Goal: Task Accomplishment & Management: Manage account settings

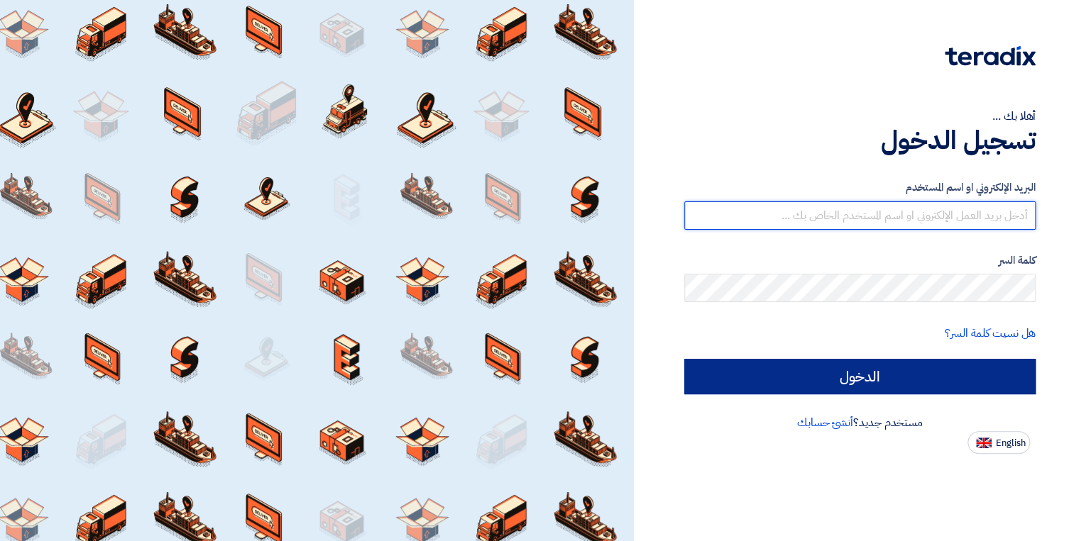
type input "[EMAIL_ADDRESS][DOMAIN_NAME]"
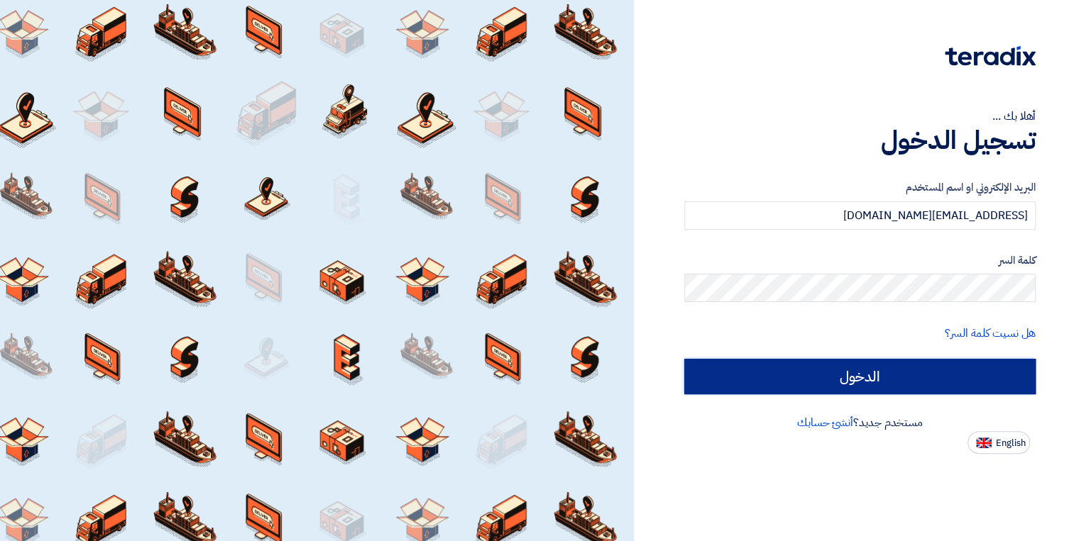
click at [795, 377] on input "الدخول" at bounding box center [860, 376] width 352 height 35
type input "Sign in"
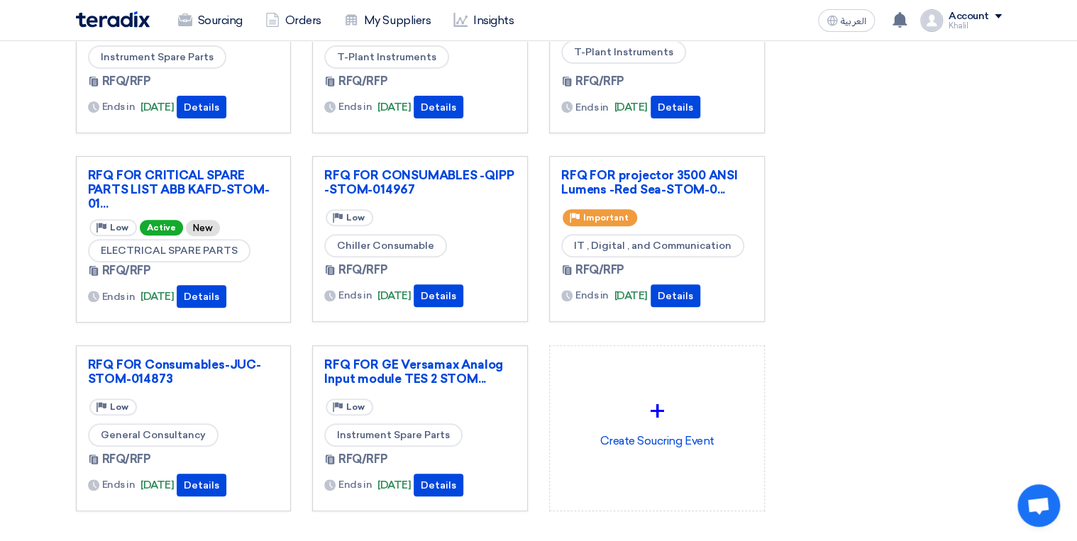
scroll to position [170, 0]
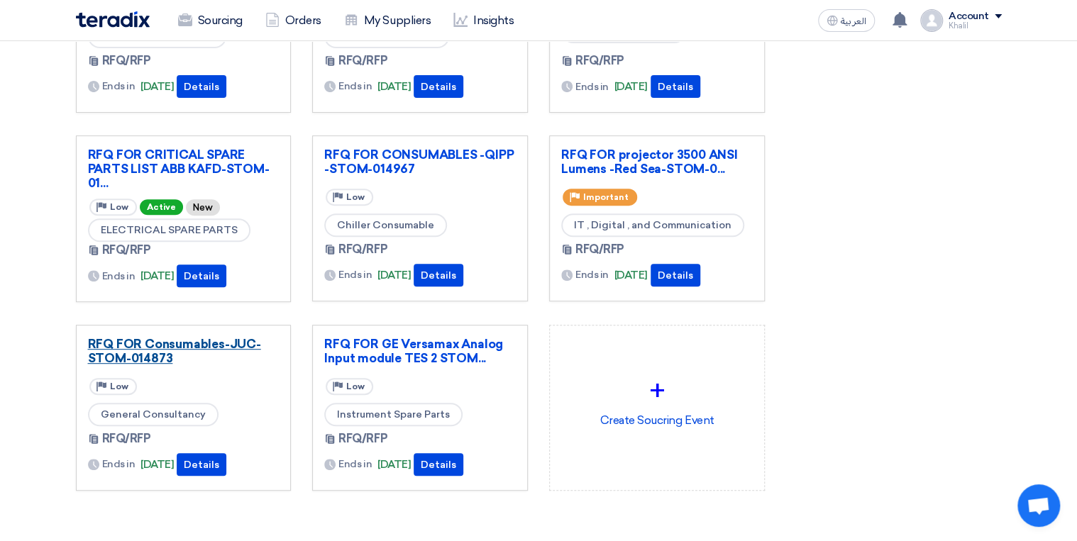
click at [168, 352] on link "RFQ FOR Consumables-JUC-STOM-014873" at bounding box center [184, 351] width 192 height 28
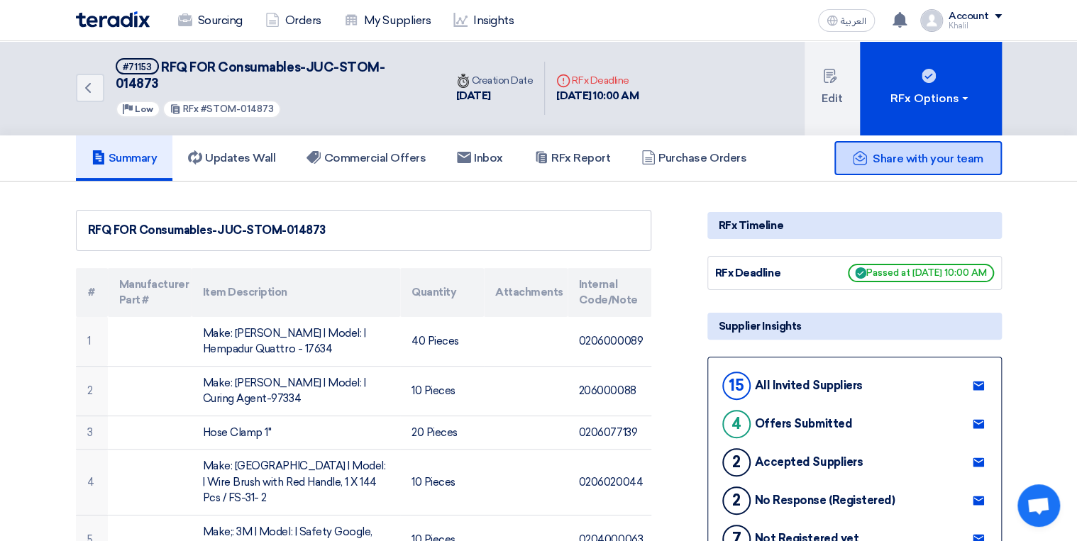
click at [903, 152] on div "Share with your team" at bounding box center [917, 158] width 167 height 34
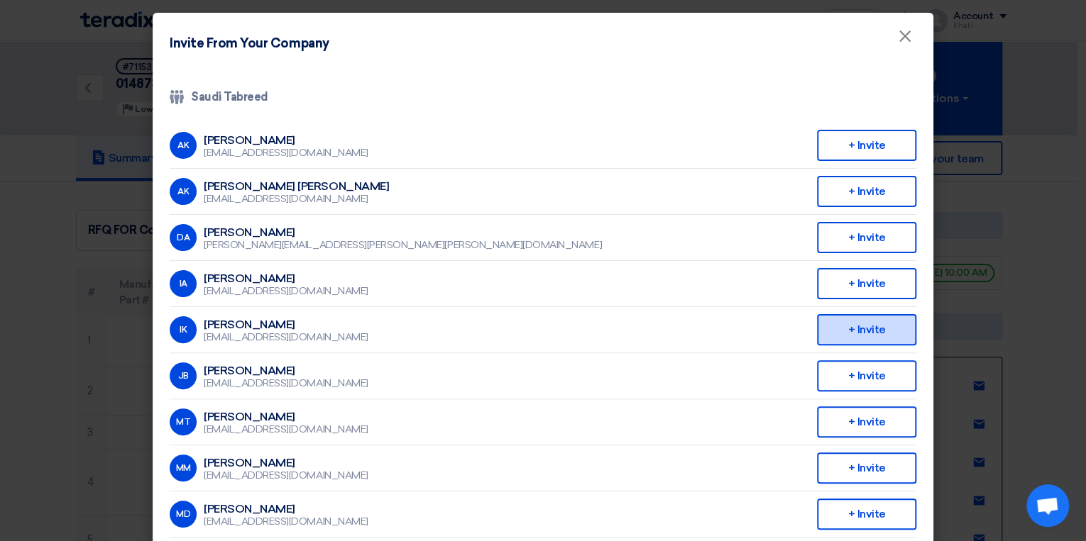
click at [874, 326] on div "+ Invite" at bounding box center [866, 329] width 99 height 31
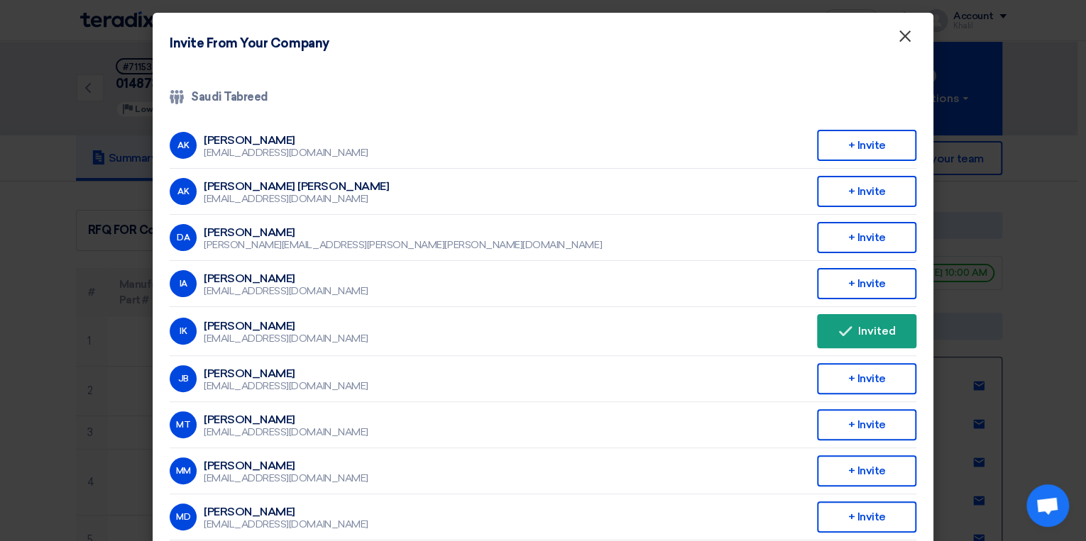
click at [898, 35] on span "×" at bounding box center [905, 40] width 14 height 28
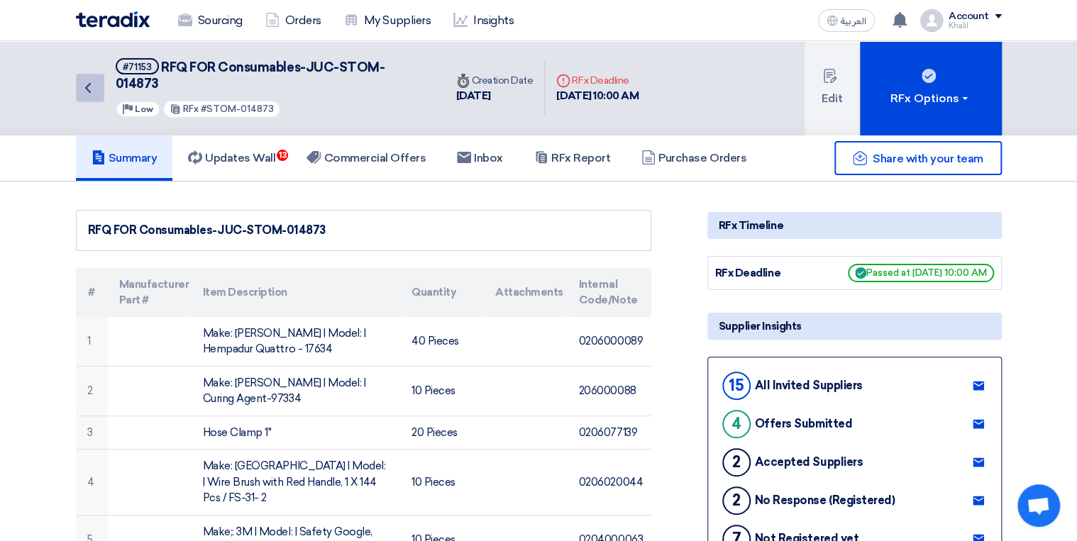
click at [91, 87] on icon "Back" at bounding box center [87, 87] width 17 height 17
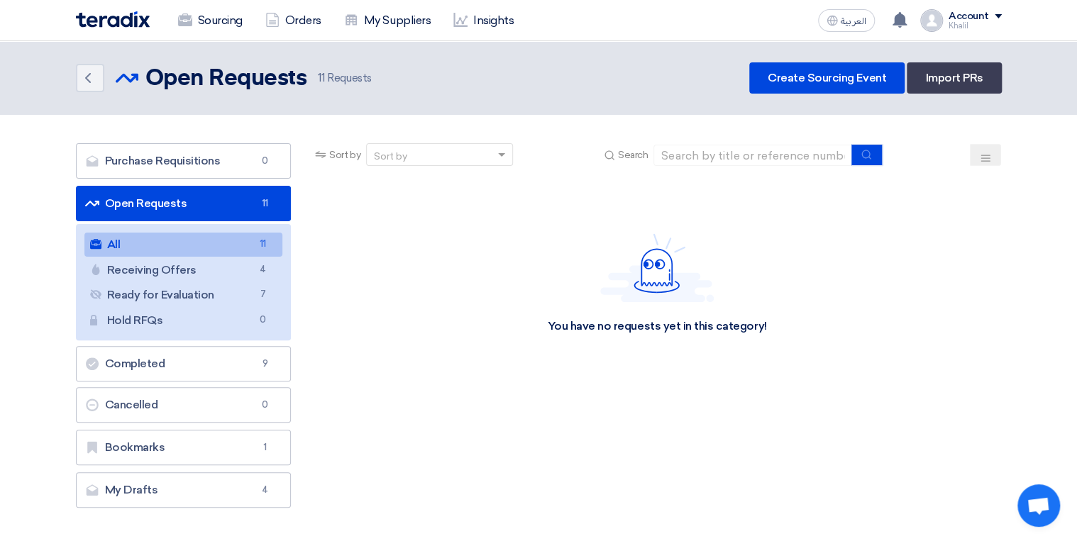
click at [238, 248] on link "All All 11" at bounding box center [183, 245] width 199 height 24
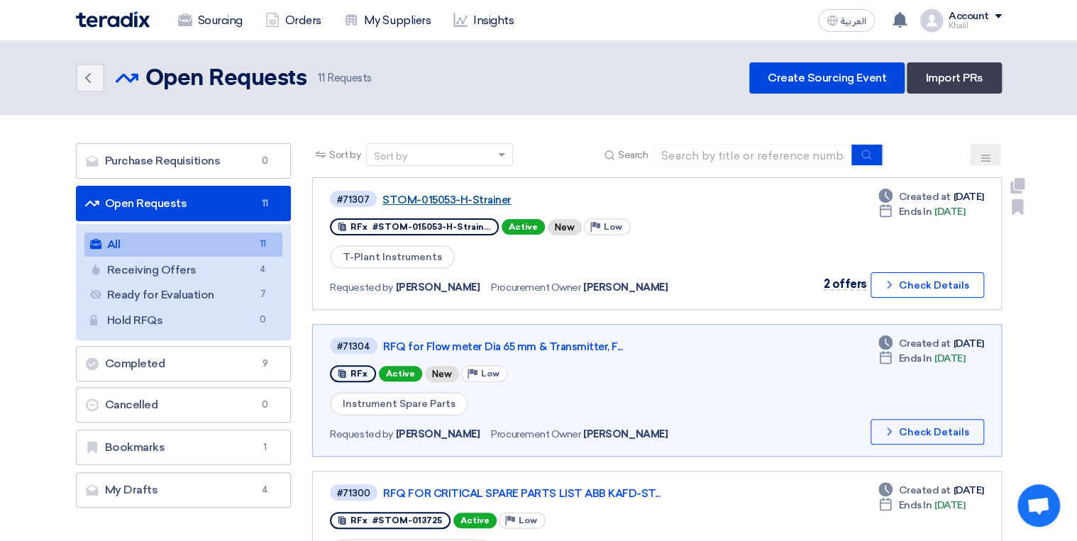
click at [477, 199] on link "STOM-015053-H-Strainer" at bounding box center [559, 200] width 355 height 13
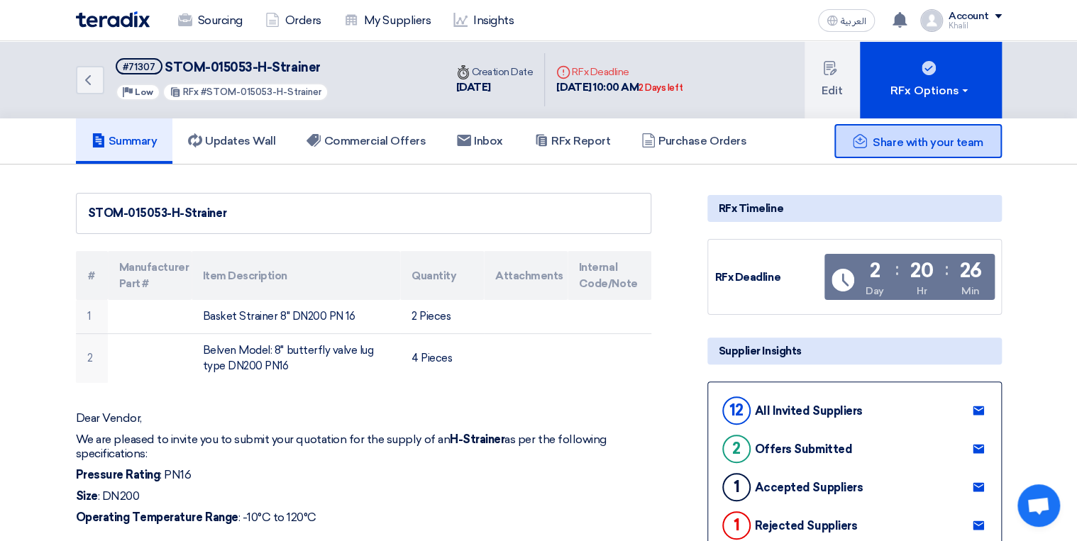
click at [904, 150] on div "Share with your team" at bounding box center [917, 141] width 167 height 34
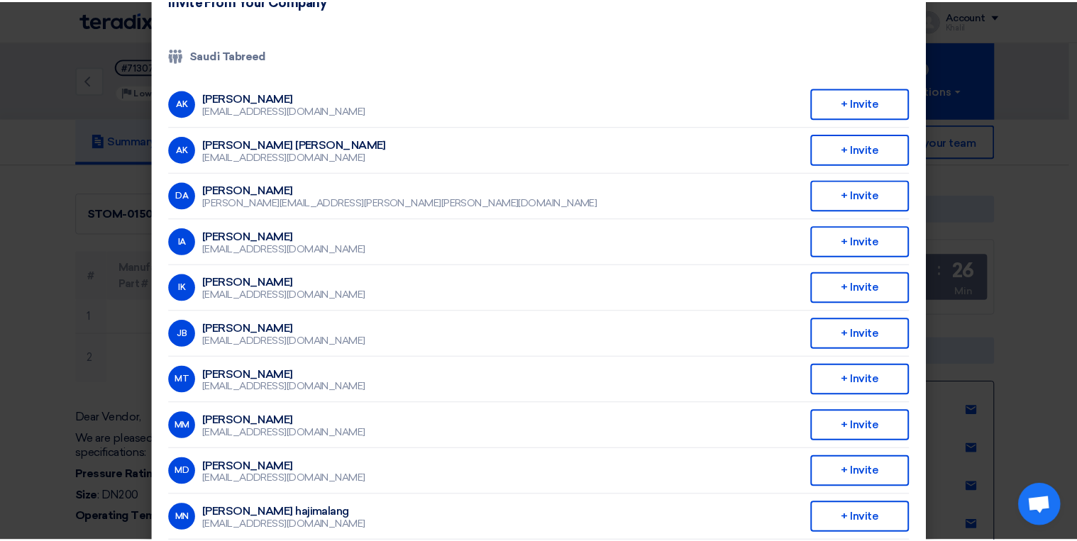
scroll to position [114, 0]
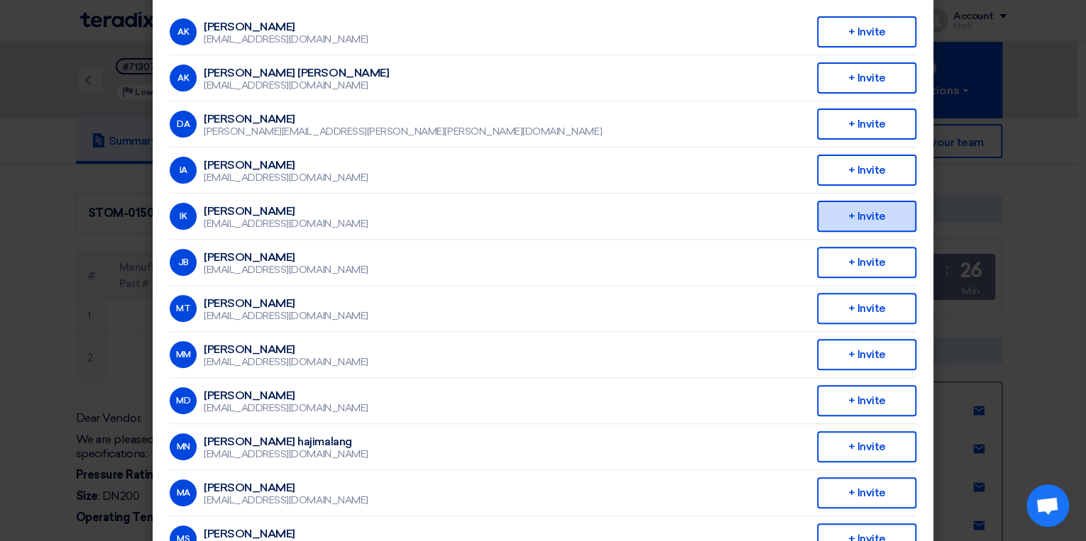
click at [867, 216] on div "+ Invite" at bounding box center [866, 216] width 99 height 31
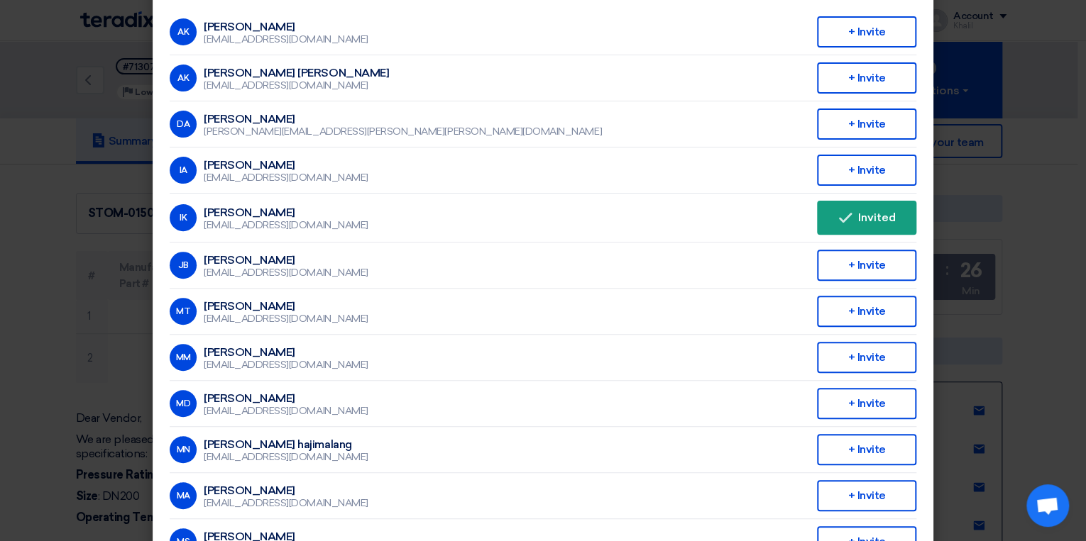
click at [1047, 315] on modal-container "Invite From Your Company × Company Team Saudi Tabreed AK Abdullah Khalid ababta…" at bounding box center [543, 270] width 1086 height 541
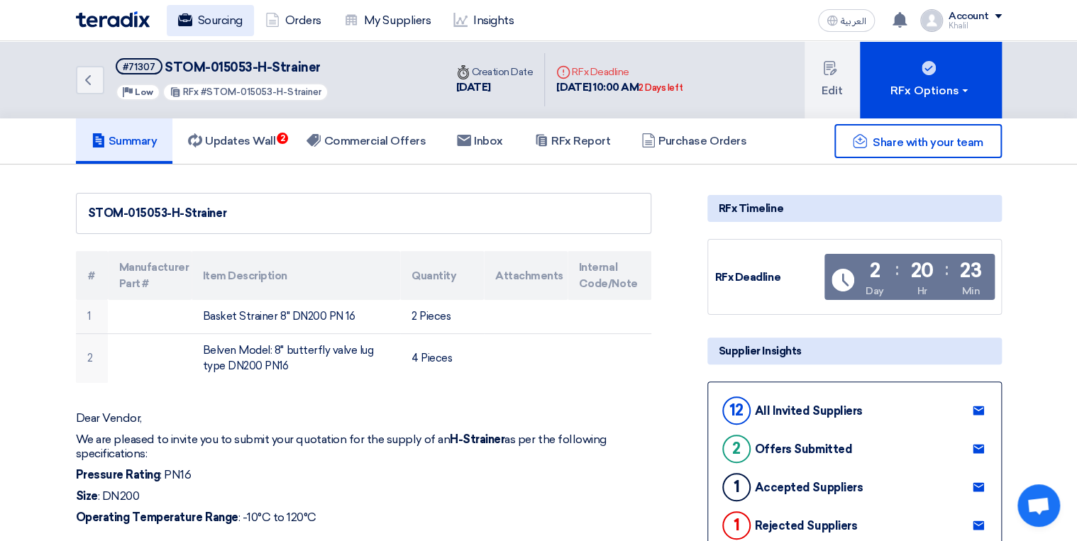
click at [236, 26] on link "Sourcing" at bounding box center [210, 20] width 87 height 31
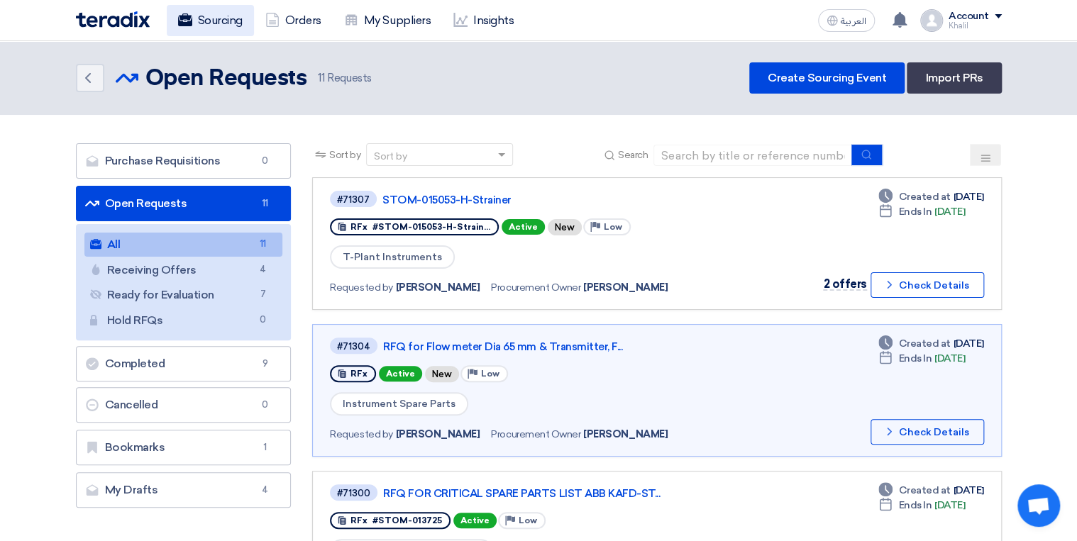
click at [209, 23] on link "Sourcing" at bounding box center [210, 20] width 87 height 31
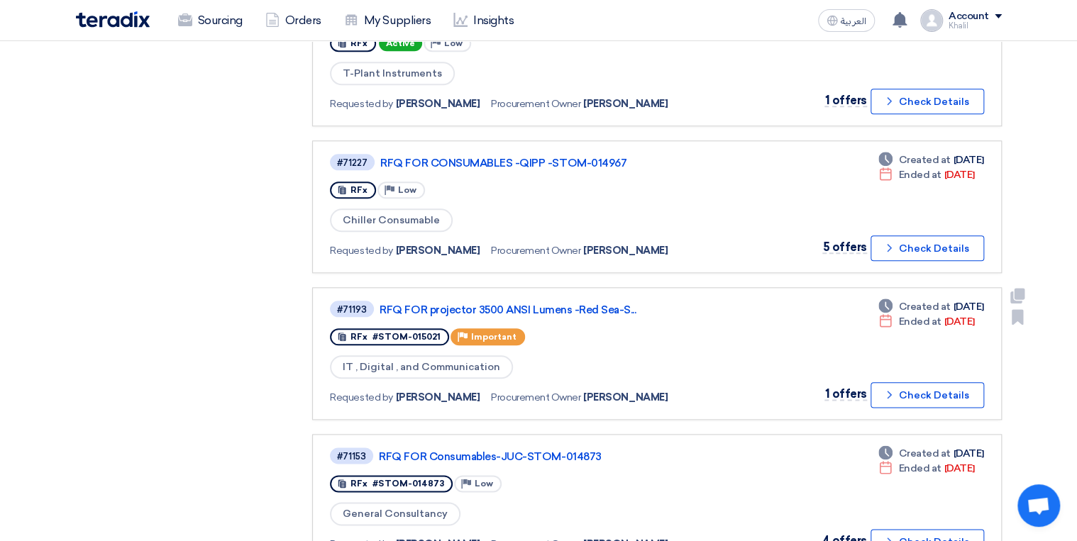
scroll to position [681, 0]
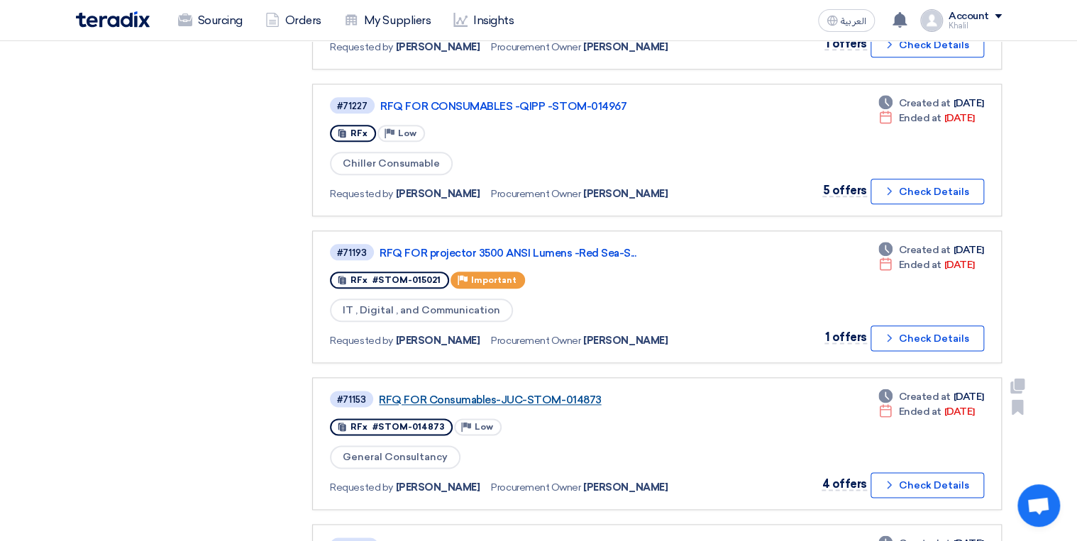
click at [564, 394] on link "RFQ FOR Consumables-JUC-STOM-014873" at bounding box center [556, 400] width 355 height 13
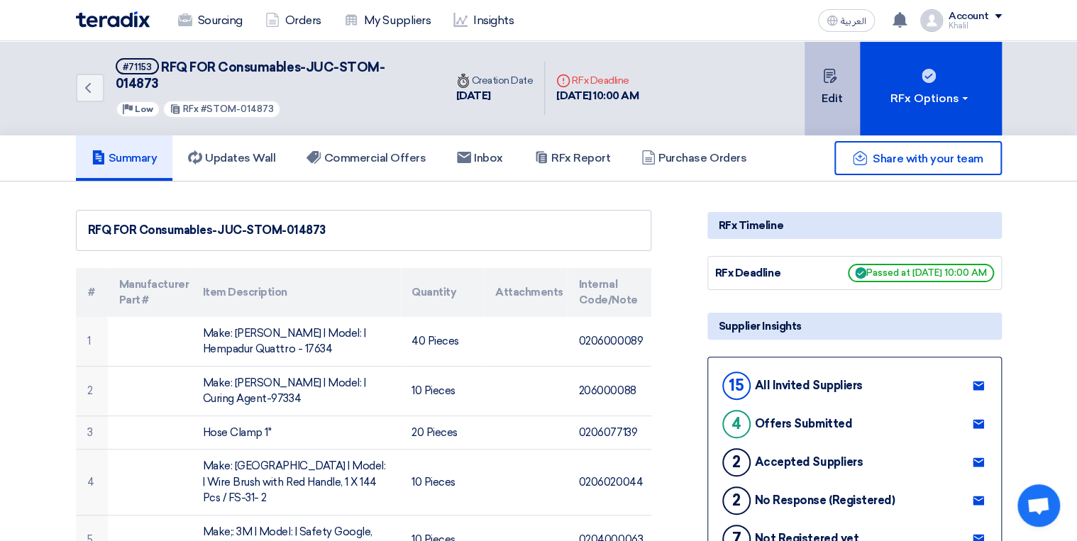
click at [832, 93] on button "Edit" at bounding box center [832, 88] width 55 height 94
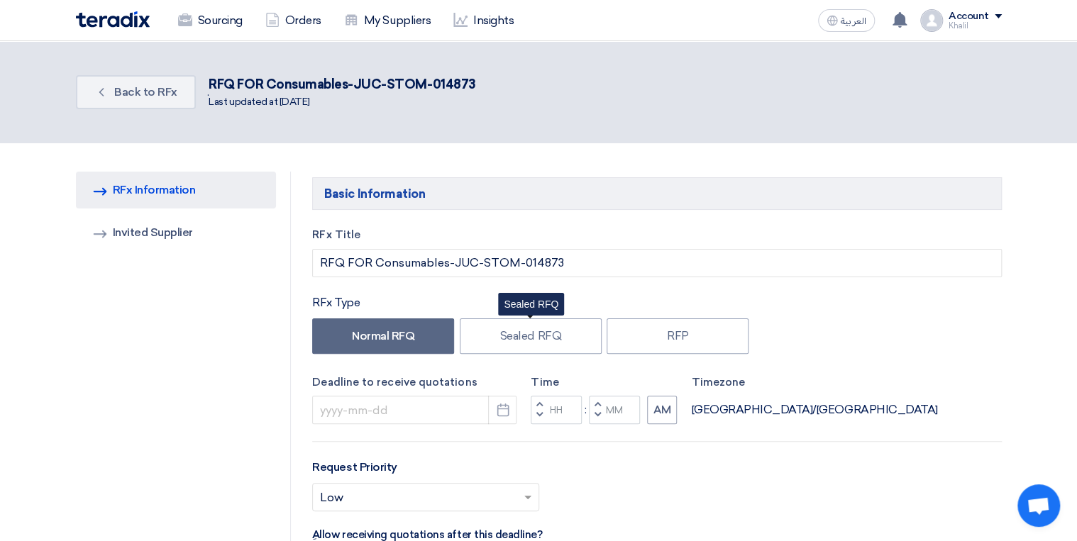
type input "8/31/2025"
type input "10"
type input "00"
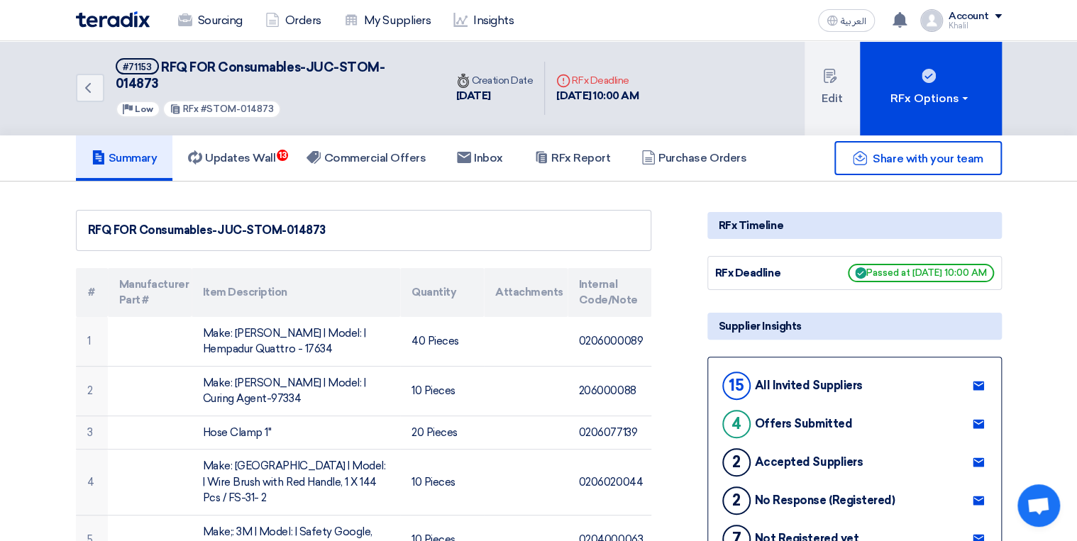
click at [931, 152] on span "Share with your team" at bounding box center [928, 158] width 110 height 13
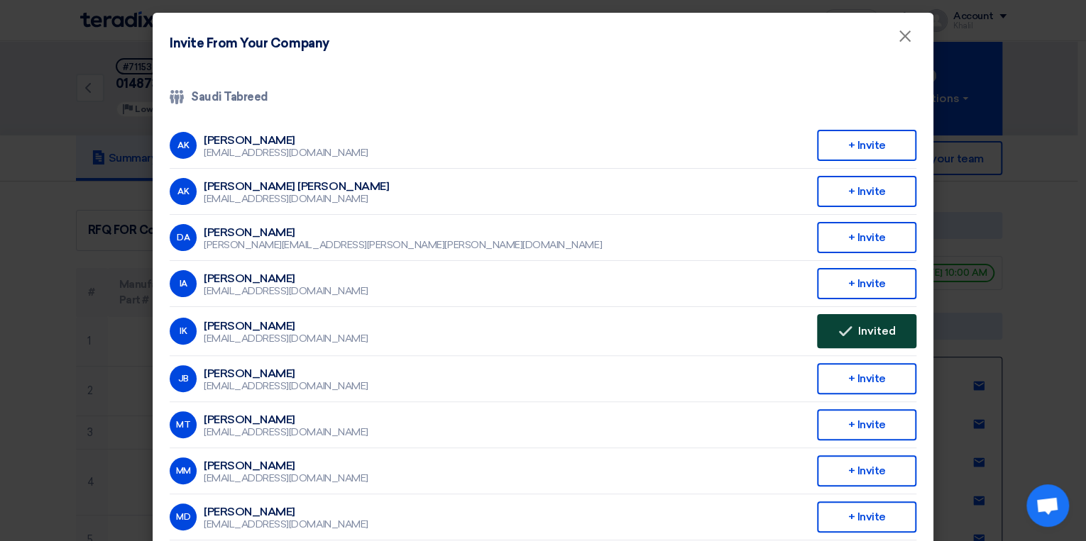
click at [846, 331] on icon "Invited" at bounding box center [845, 331] width 14 height 14
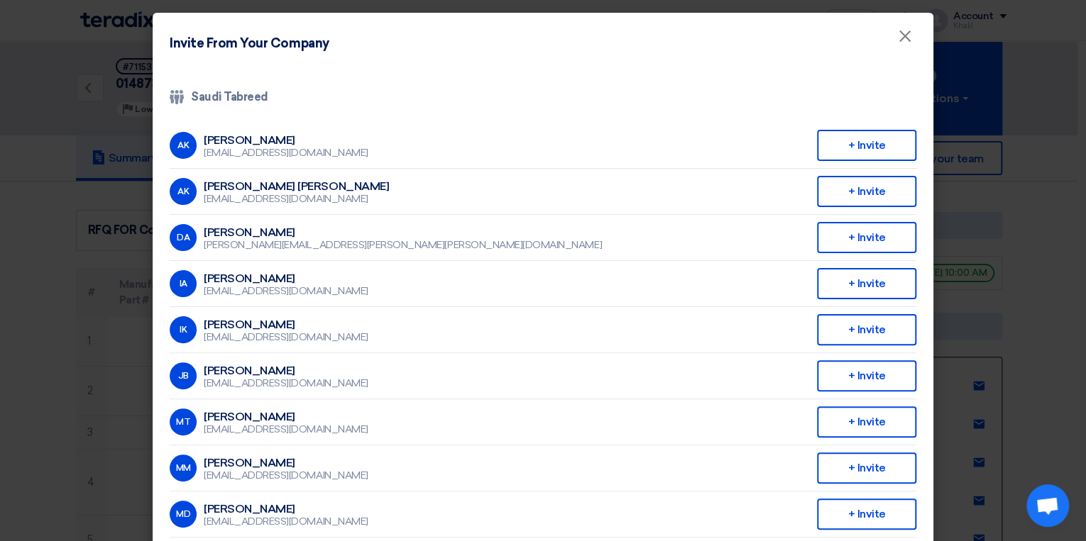
click at [1056, 306] on modal-container "Invite From Your Company × Company Team Saudi Tabreed AK Abdullah Khalid ababta…" at bounding box center [543, 270] width 1086 height 541
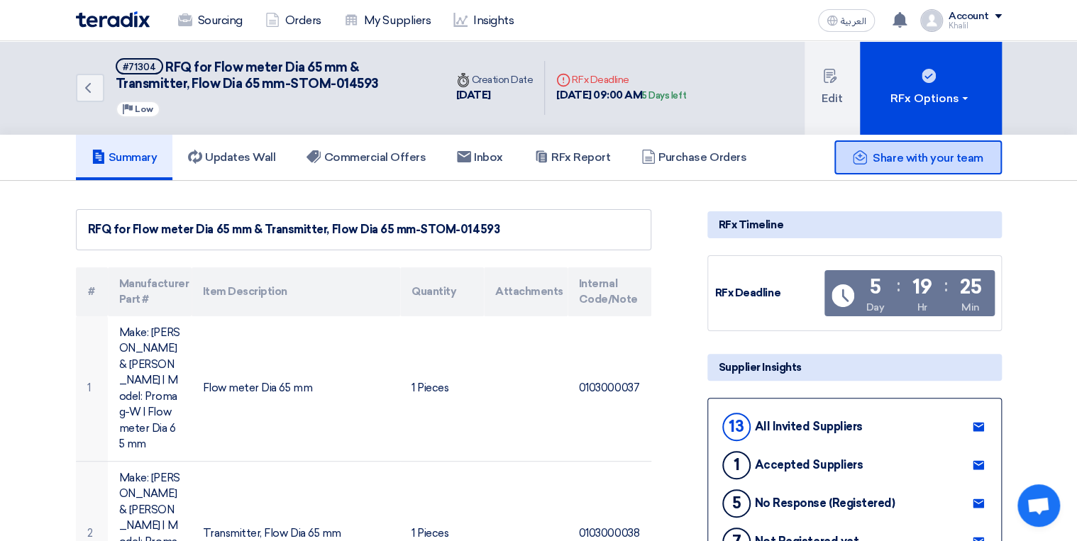
click at [941, 164] on div "Share with your team" at bounding box center [917, 157] width 167 height 34
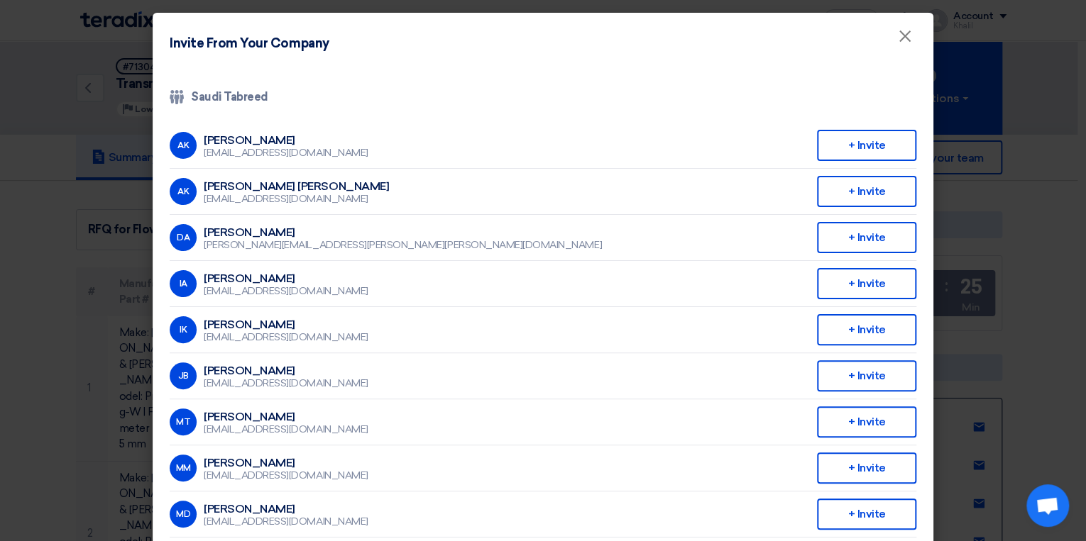
click at [1042, 322] on modal-container "Invite From Your Company × Company Team Saudi Tabreed AK [PERSON_NAME] [EMAIL_A…" at bounding box center [543, 270] width 1086 height 541
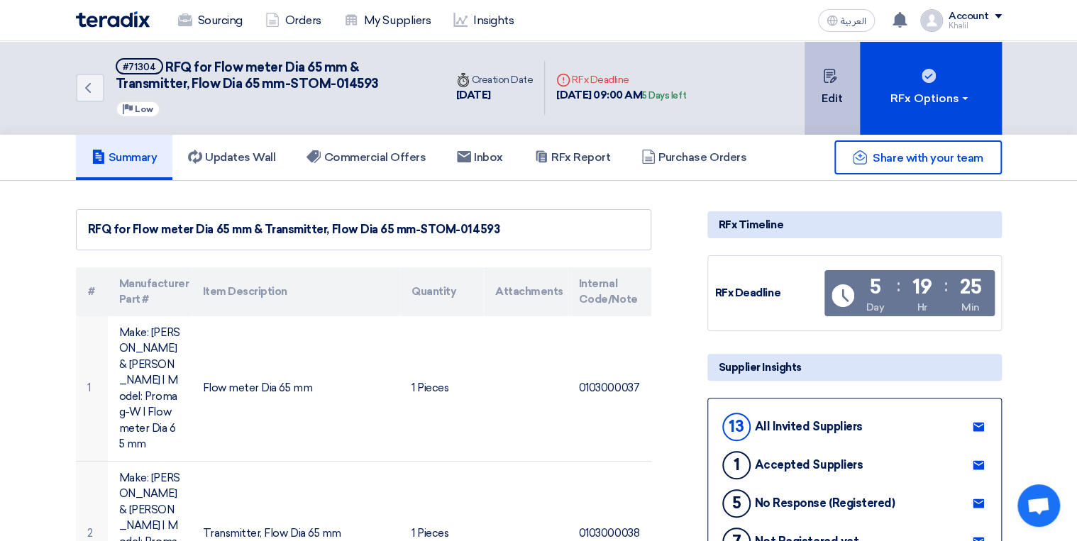
click at [832, 99] on button "Edit" at bounding box center [832, 88] width 55 height 94
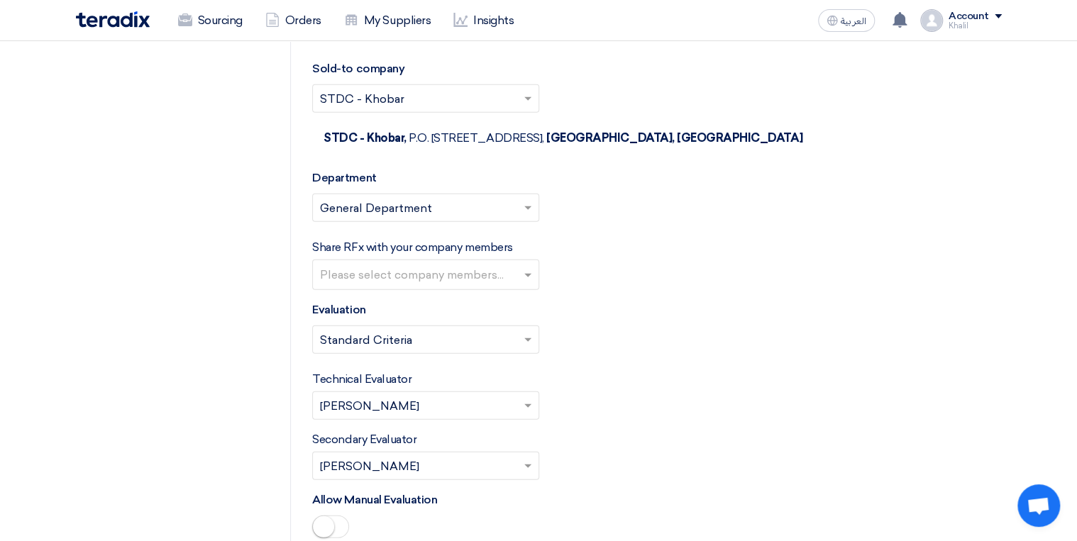
scroll to position [1760, 0]
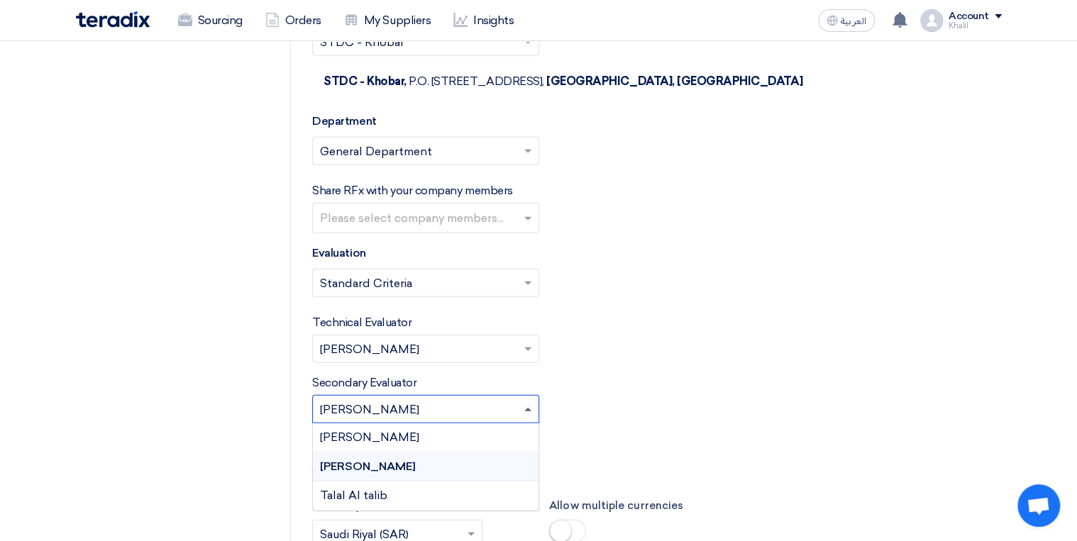
click at [526, 408] on span at bounding box center [527, 410] width 7 height 4
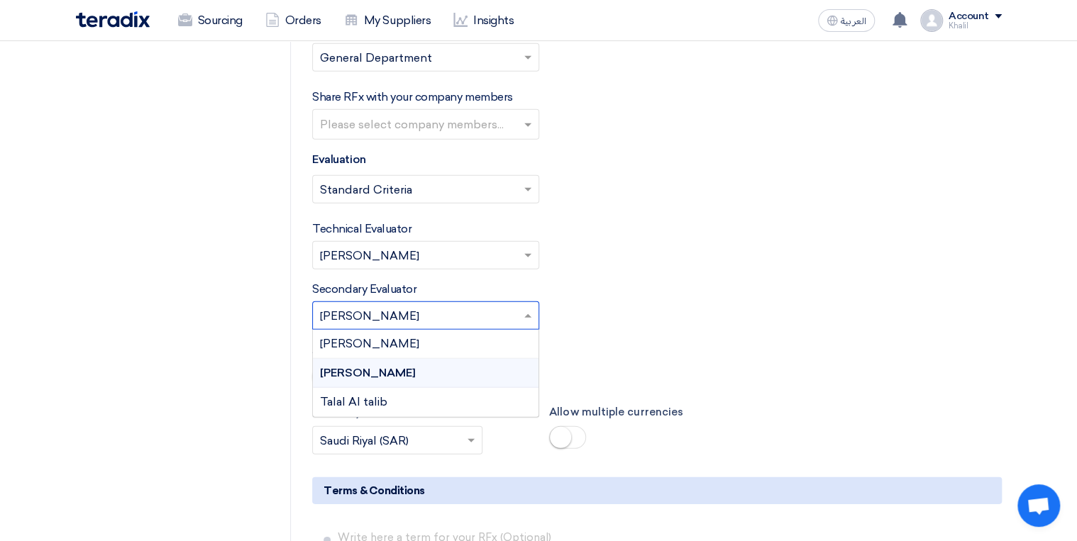
scroll to position [1873, 0]
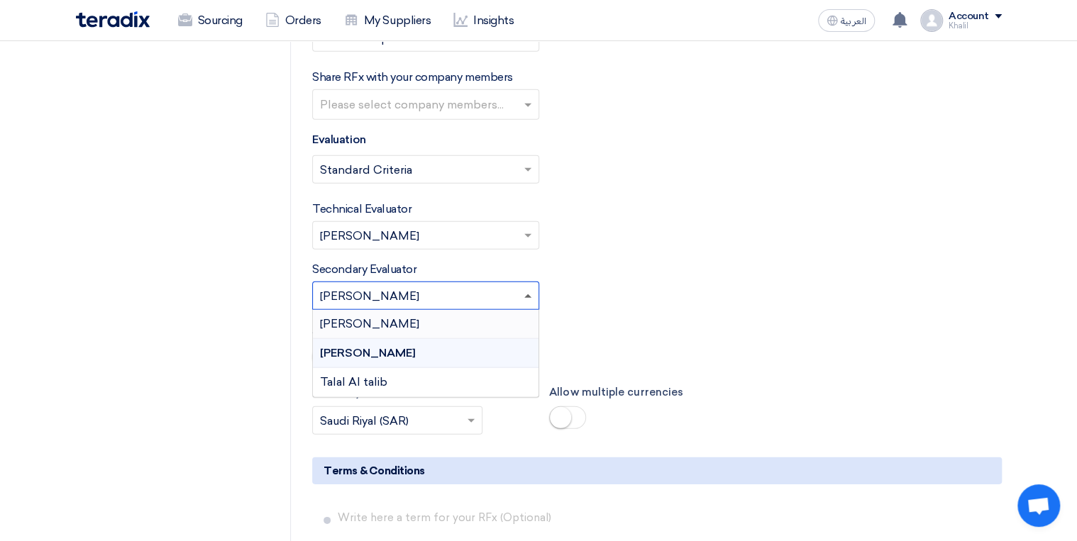
click at [525, 294] on span at bounding box center [527, 296] width 7 height 4
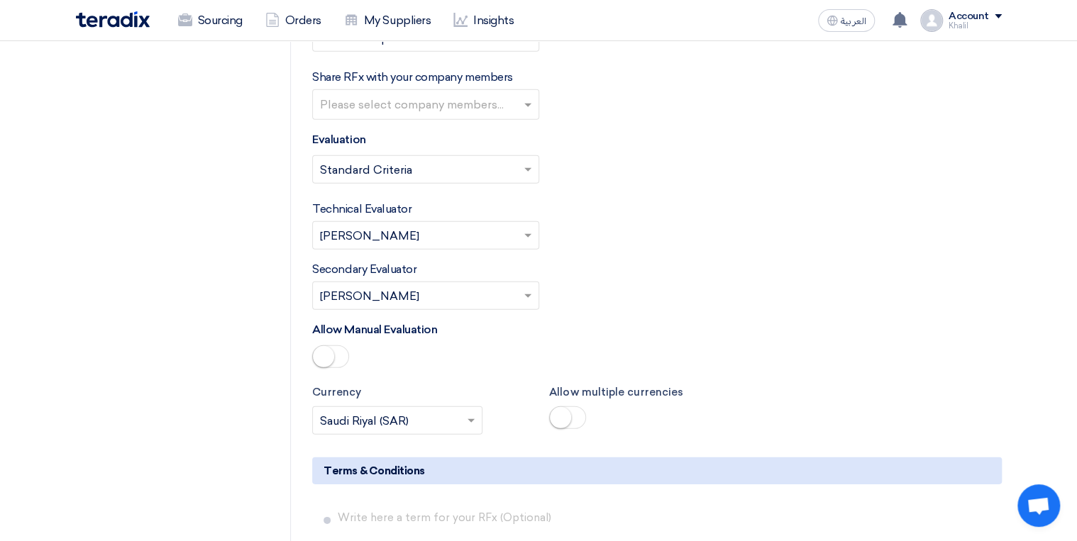
click at [332, 352] on small at bounding box center [323, 356] width 21 height 21
click at [530, 294] on span at bounding box center [527, 296] width 7 height 5
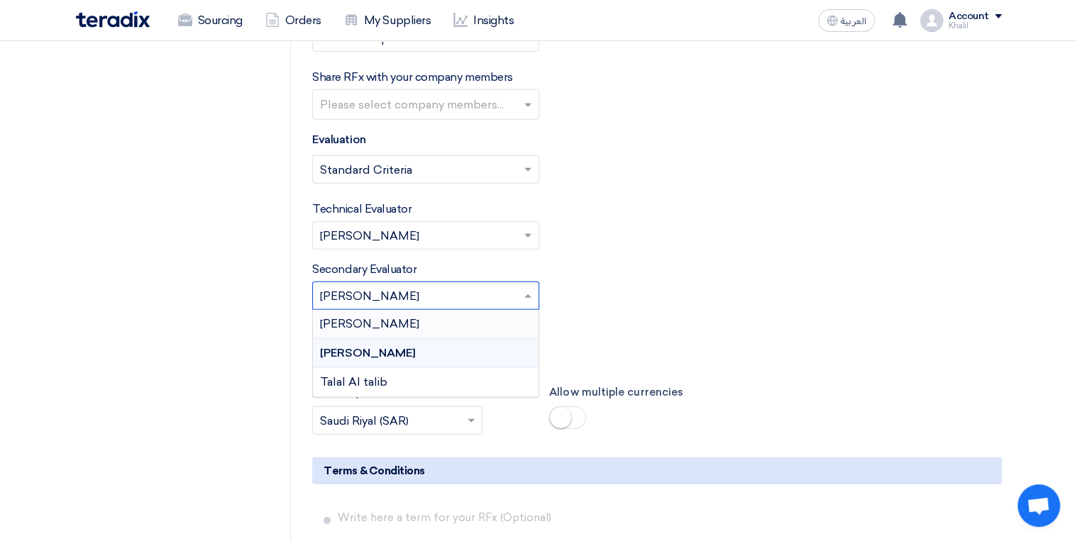
click at [531, 289] on span at bounding box center [530, 295] width 18 height 17
click at [593, 330] on div "Allow Manual Evaluation" at bounding box center [656, 347] width 689 height 52
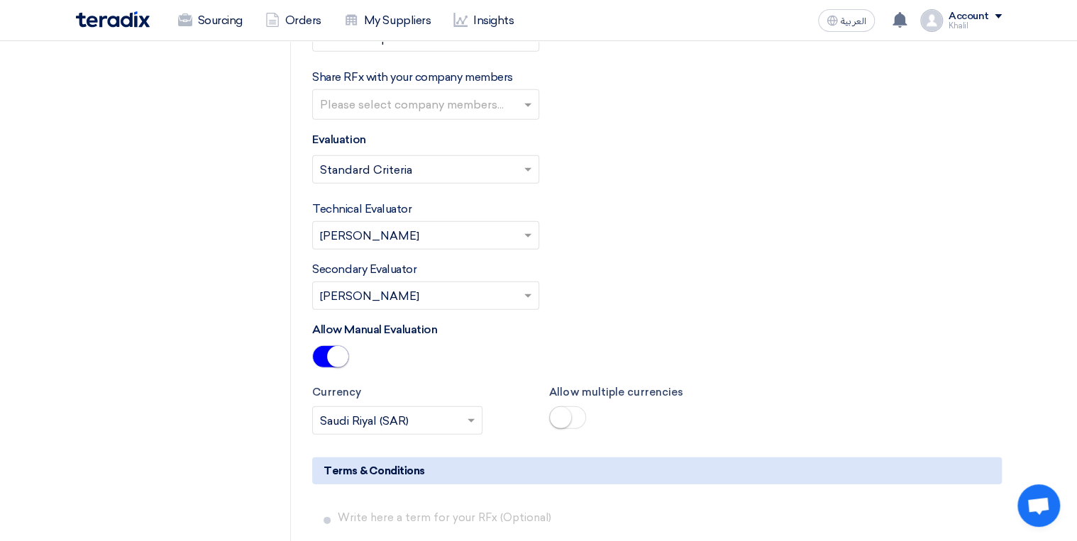
click at [341, 350] on small at bounding box center [337, 356] width 21 height 21
click at [524, 232] on span at bounding box center [530, 235] width 18 height 17
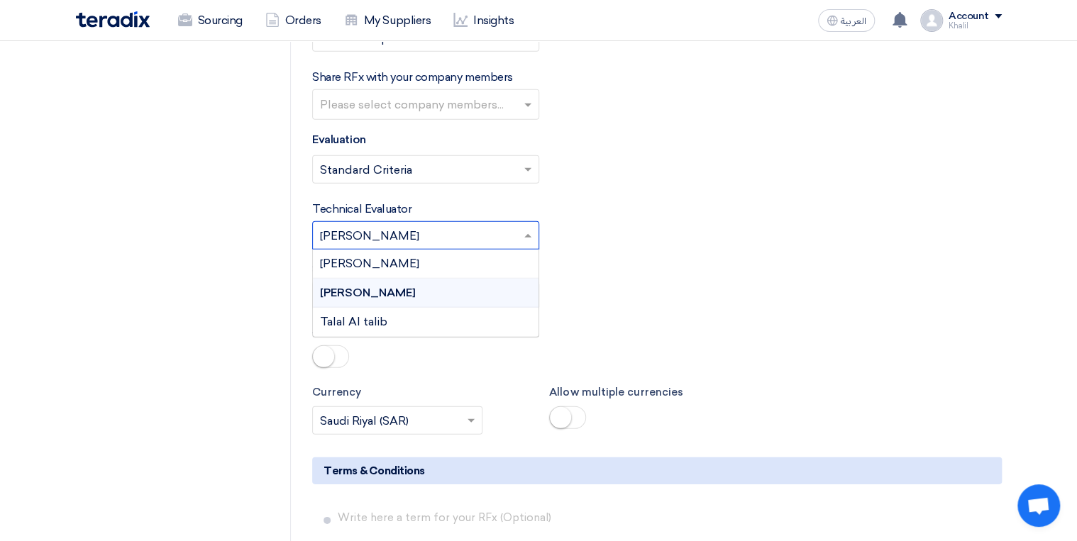
click at [524, 232] on span at bounding box center [530, 235] width 18 height 17
click at [579, 261] on div "Secondary Evaluator Please Select RFx secondary evaluator... × Khalil Albinali ×" at bounding box center [656, 285] width 689 height 49
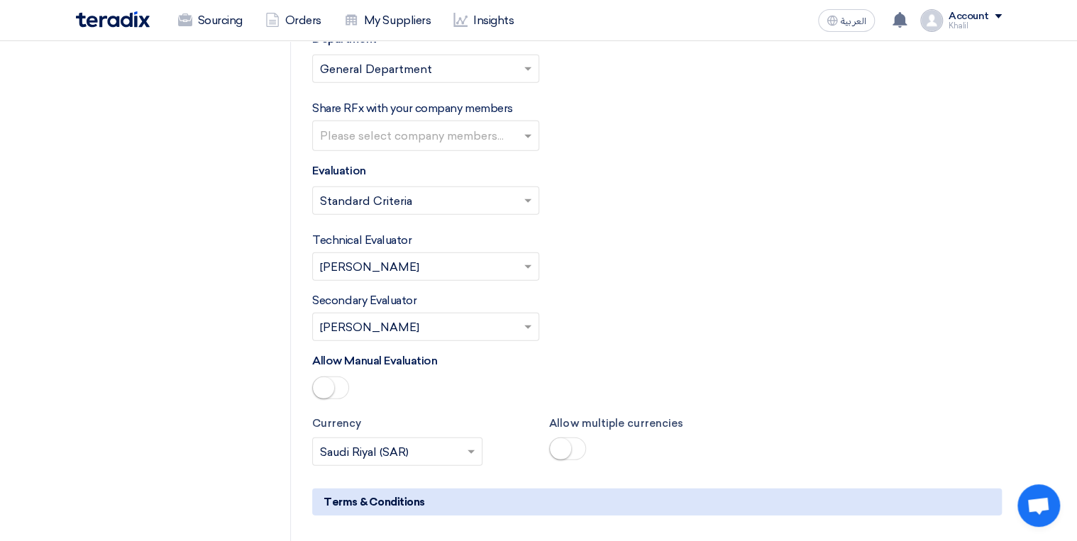
scroll to position [1816, 0]
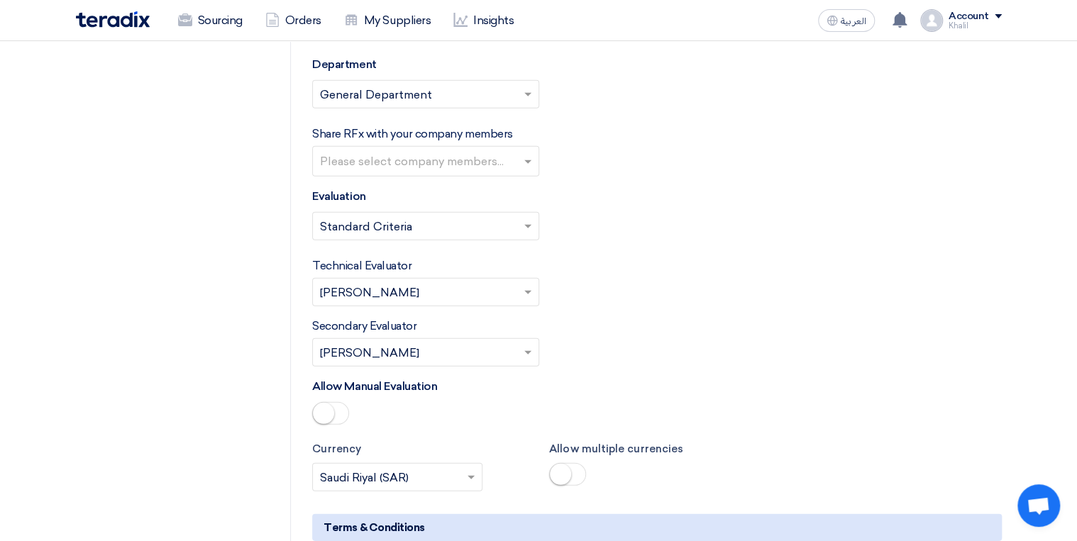
click at [525, 159] on input "text" at bounding box center [427, 162] width 215 height 23
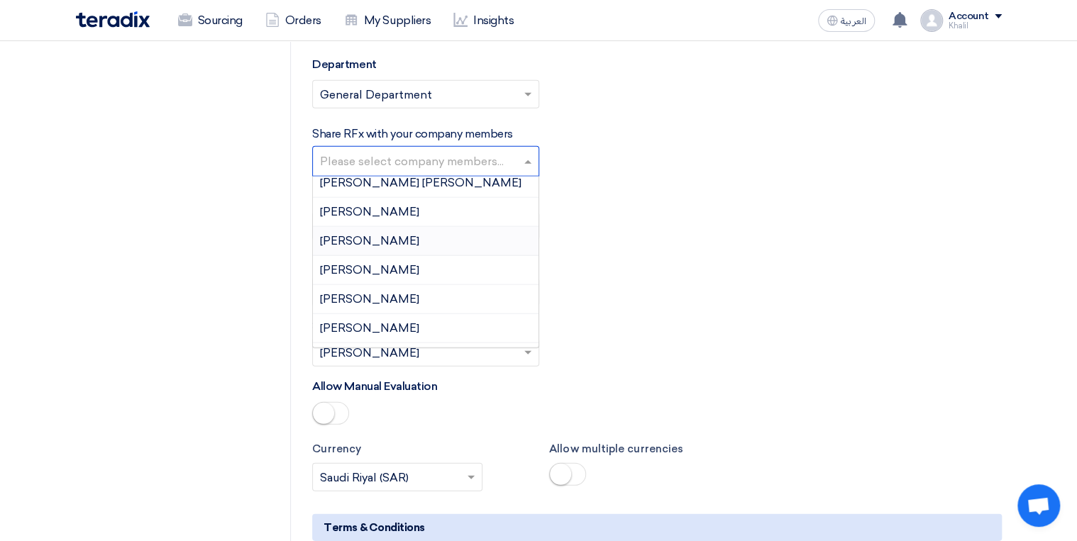
scroll to position [57, 0]
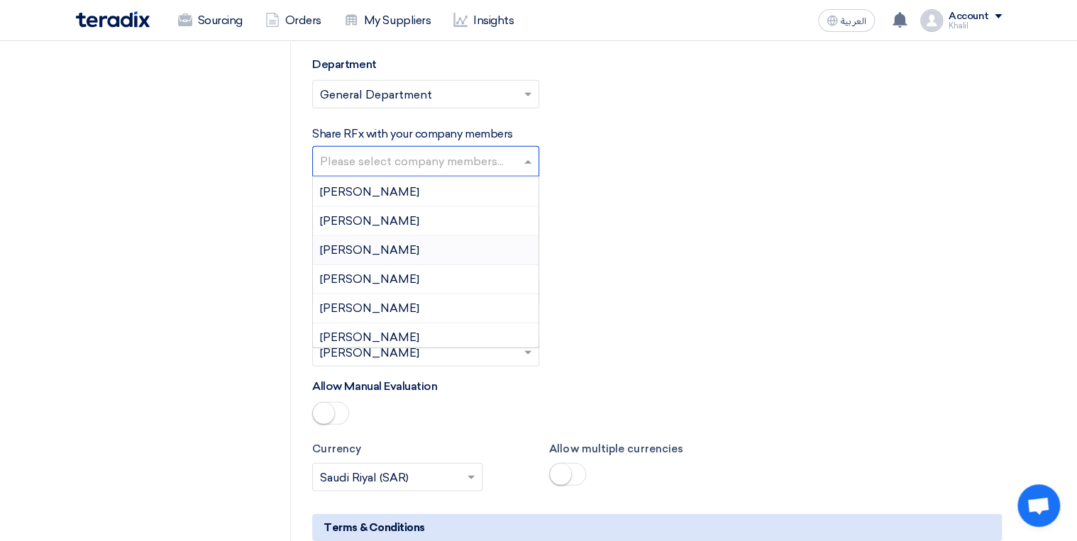
click at [485, 244] on div "[PERSON_NAME]" at bounding box center [426, 250] width 226 height 29
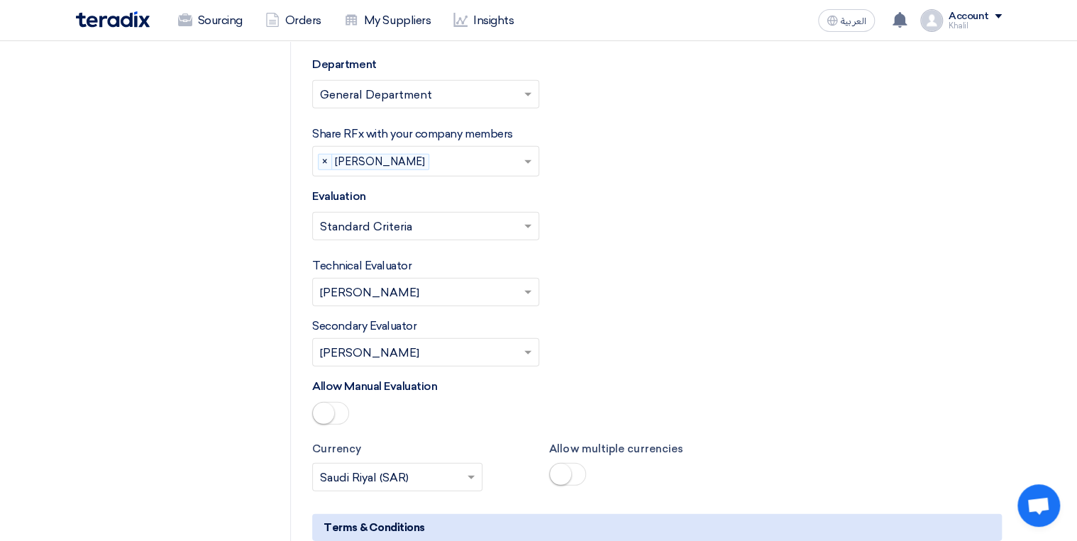
click at [443, 351] on input "text" at bounding box center [418, 354] width 197 height 23
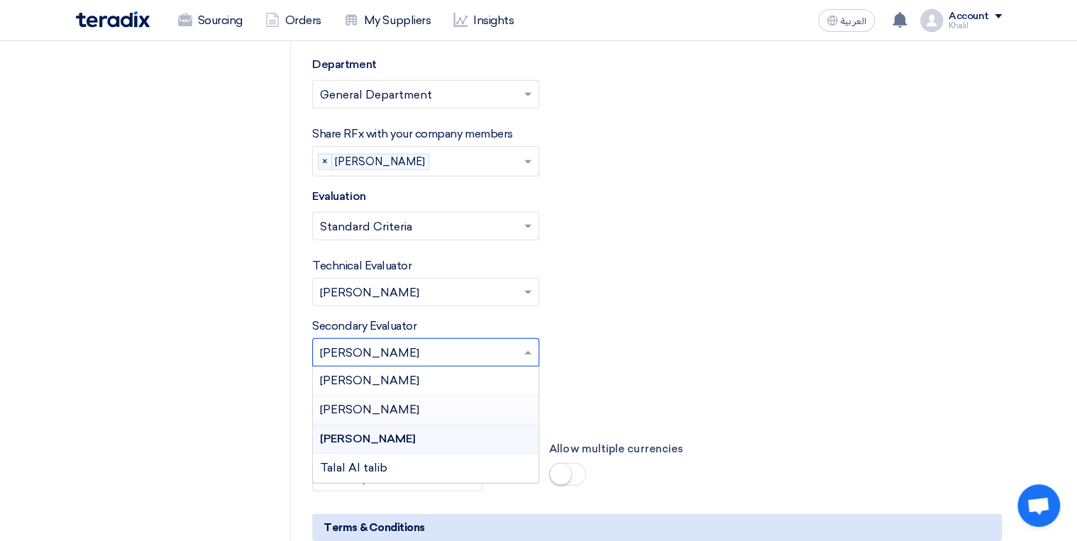
click at [437, 401] on div "Injaz Khan" at bounding box center [426, 410] width 226 height 29
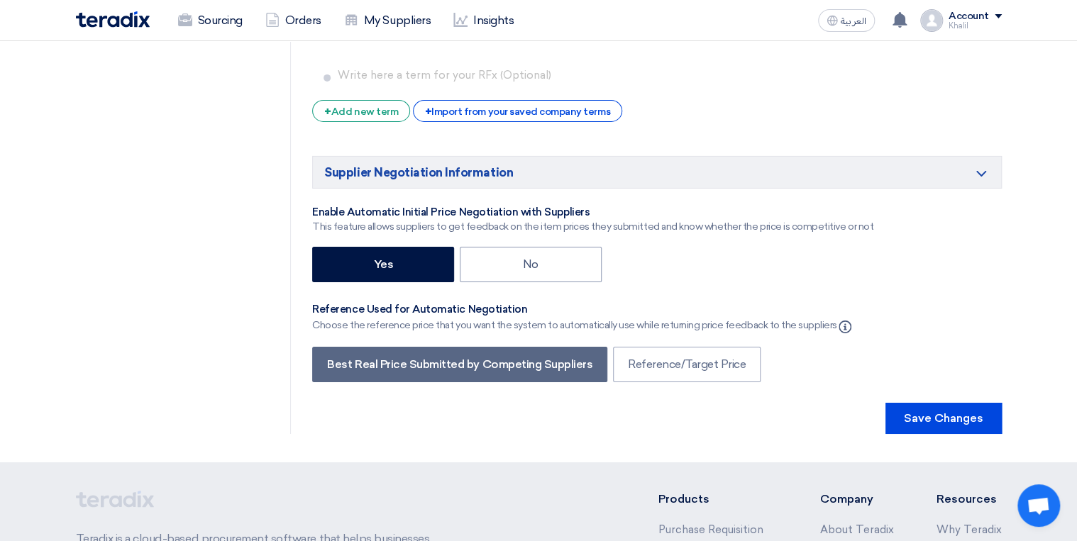
scroll to position [2441, 0]
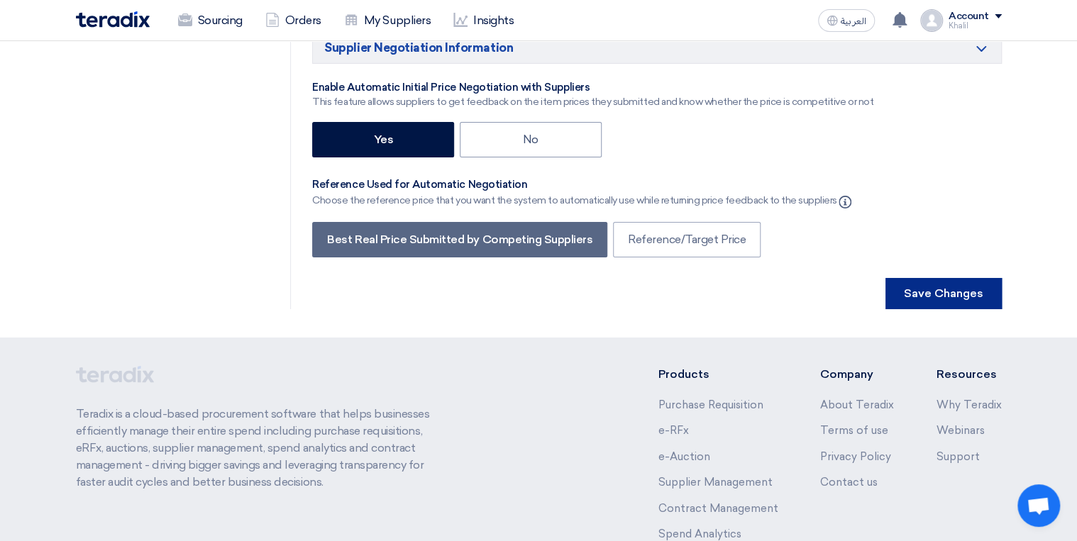
click at [936, 287] on button "Save Changes" at bounding box center [944, 293] width 116 height 31
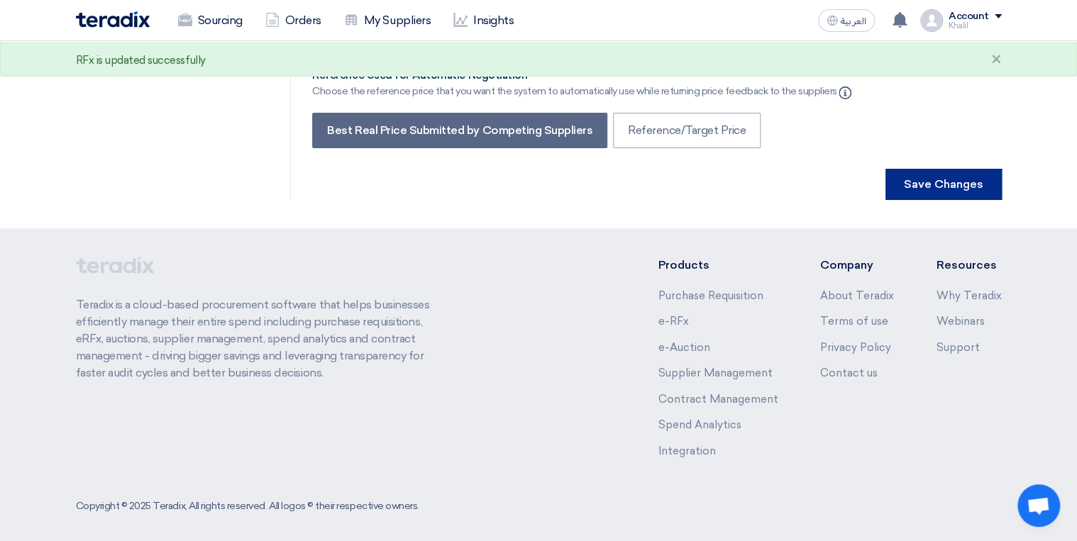
scroll to position [2551, 0]
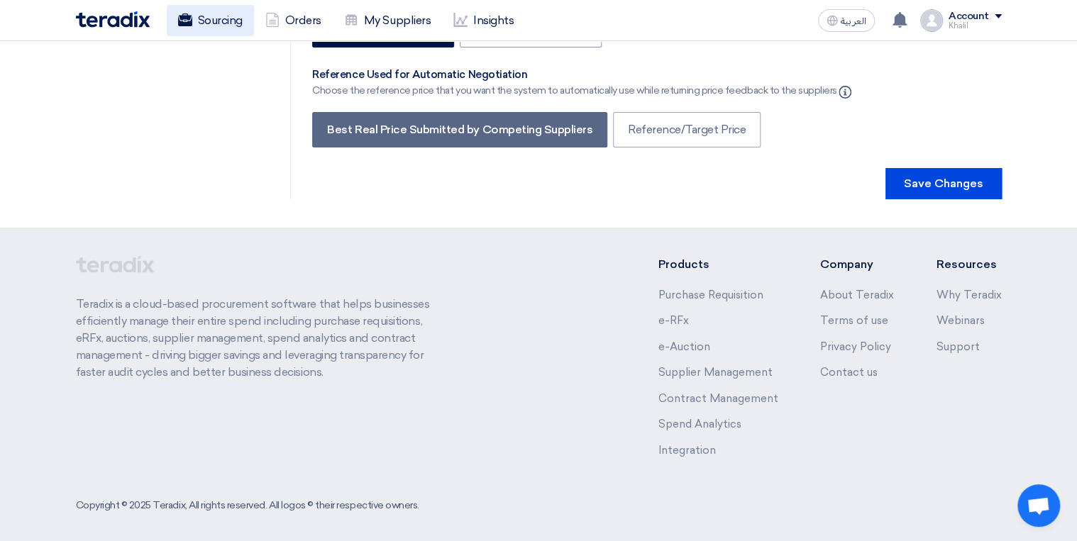
click at [229, 31] on link "Sourcing" at bounding box center [210, 20] width 87 height 31
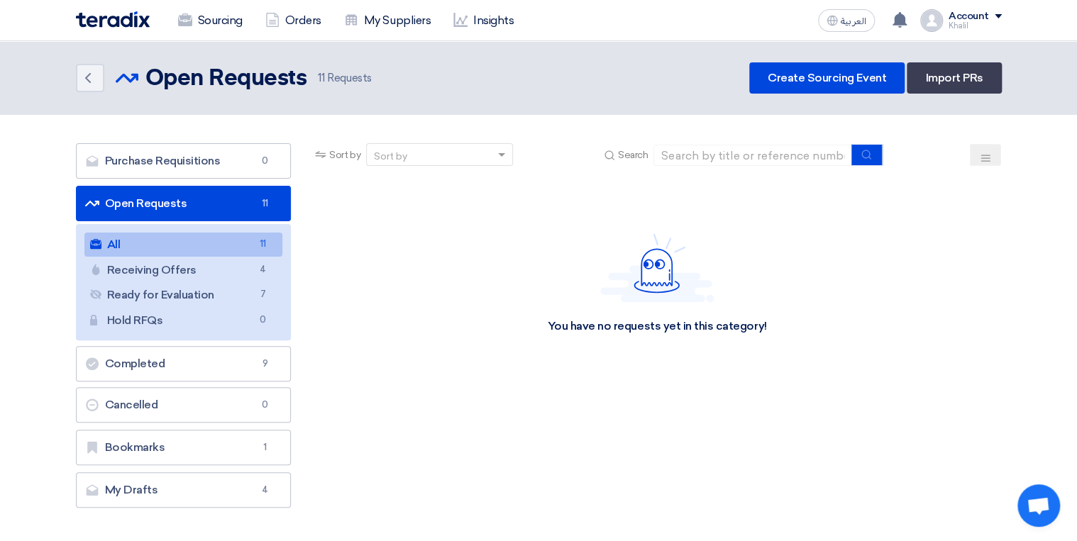
click at [226, 248] on link "All All 11" at bounding box center [183, 245] width 199 height 24
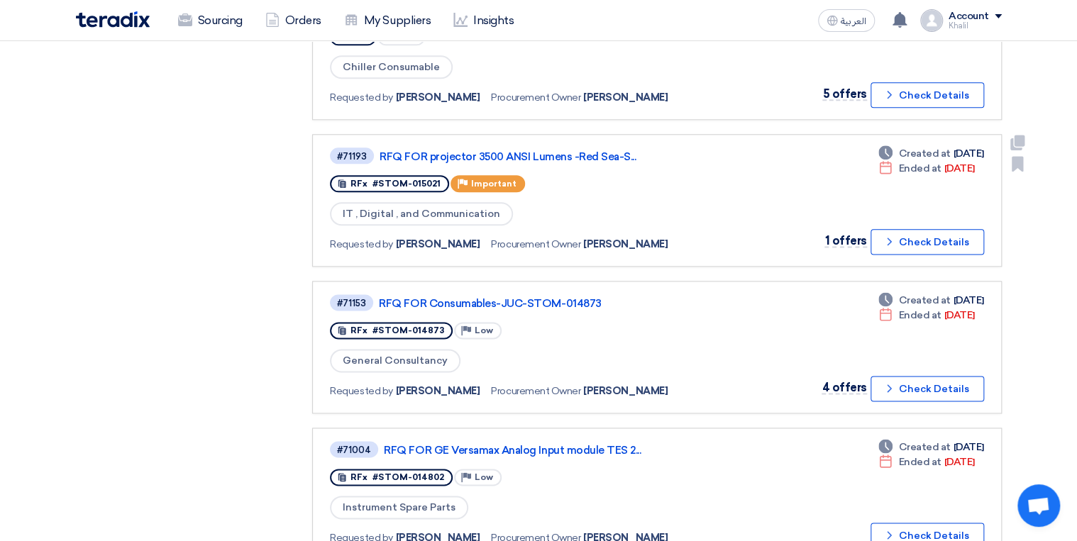
scroll to position [795, 0]
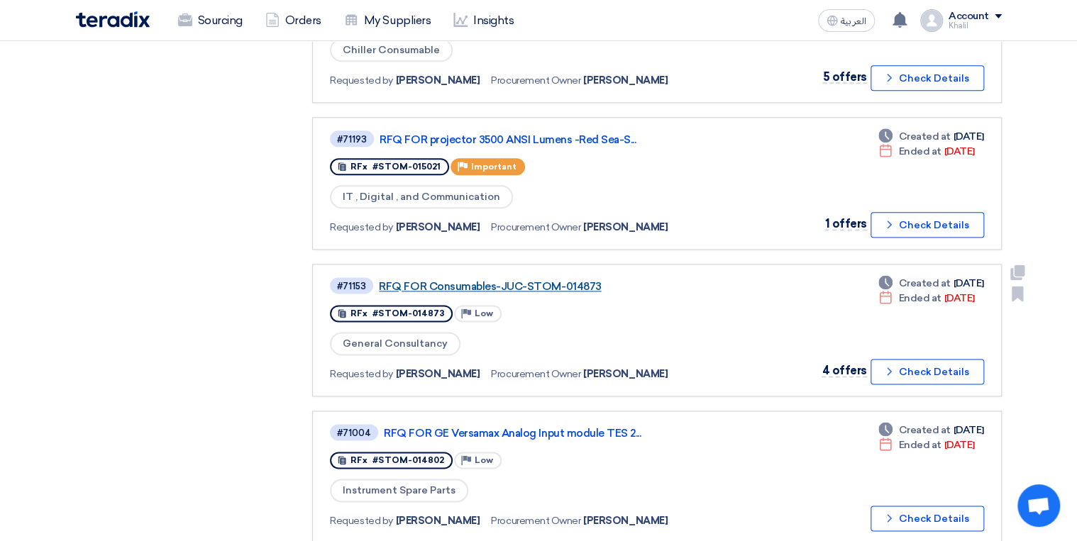
click at [565, 280] on link "RFQ FOR Consumables-JUC-STOM-014873" at bounding box center [556, 286] width 355 height 13
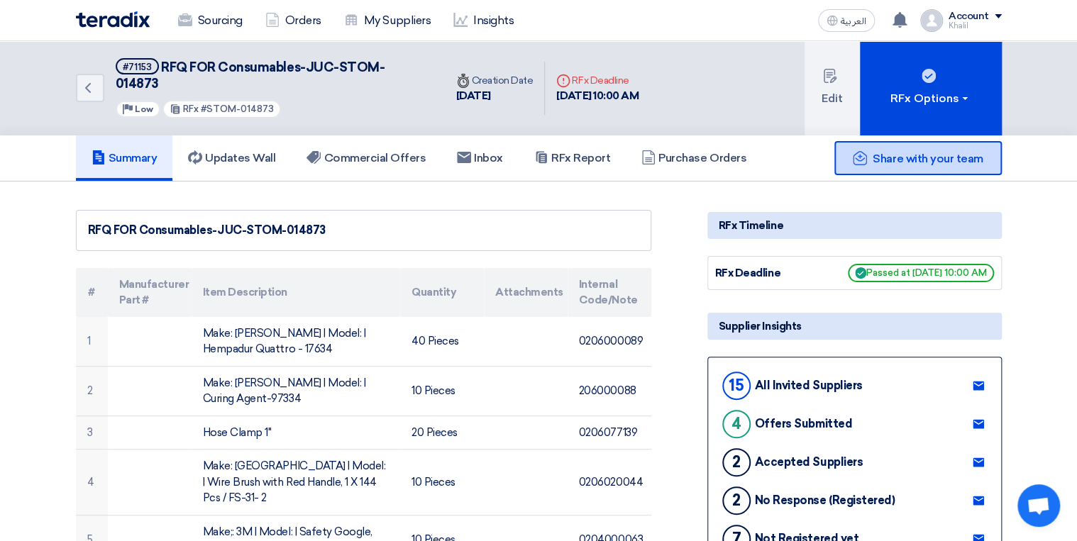
click at [895, 152] on span "Share with your team" at bounding box center [928, 158] width 110 height 13
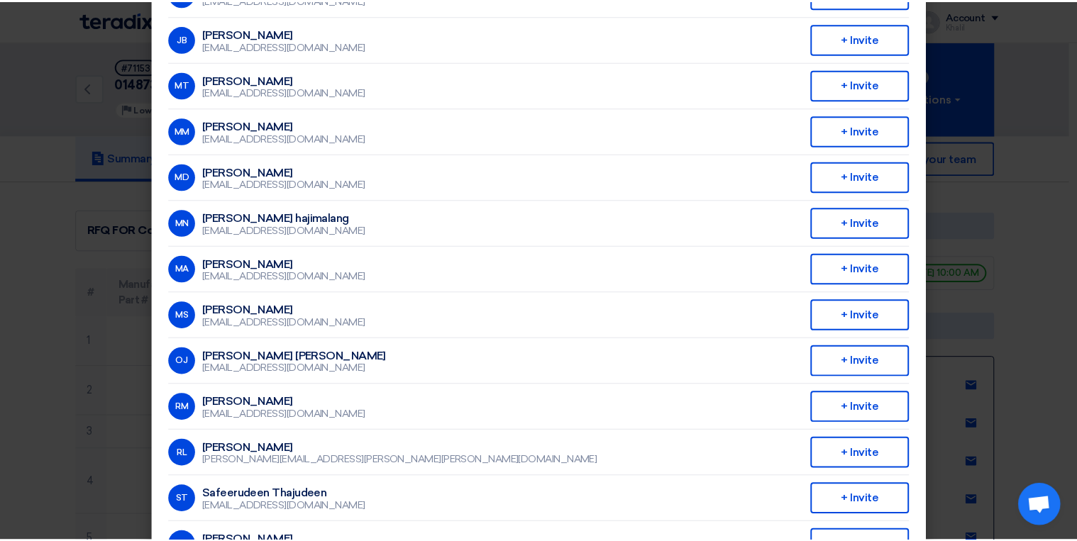
scroll to position [341, 0]
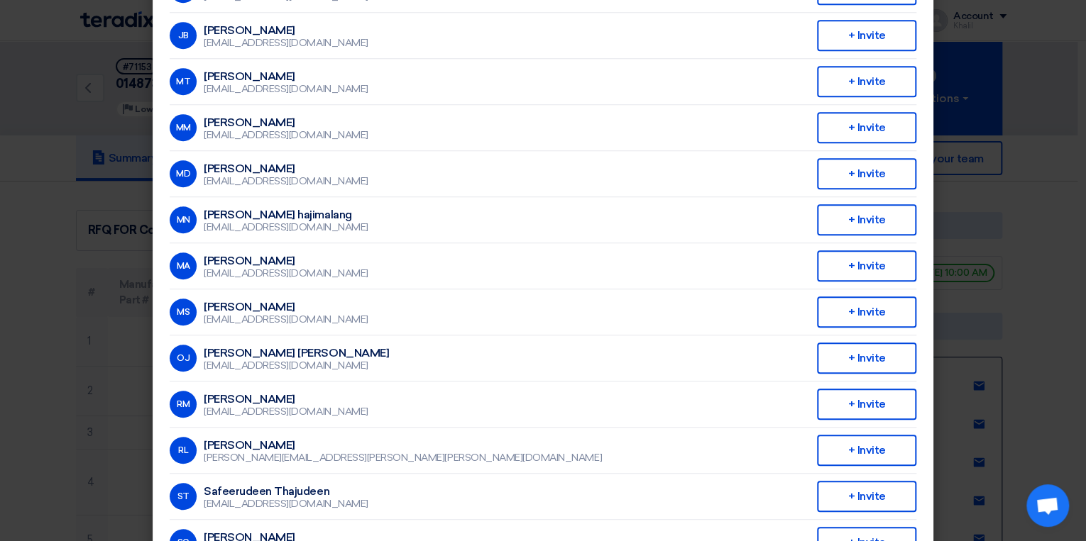
click at [1067, 259] on modal-container "Invite From Your Company × Company Team Saudi Tabreed AK Abdullah Khalid ababta…" at bounding box center [543, 270] width 1086 height 541
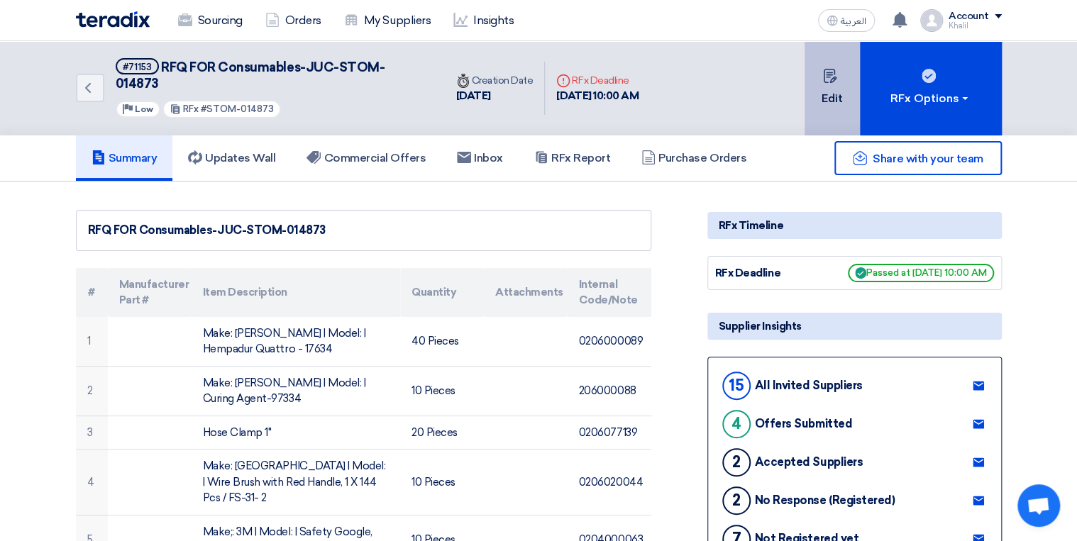
click at [837, 94] on button "Edit" at bounding box center [832, 88] width 55 height 94
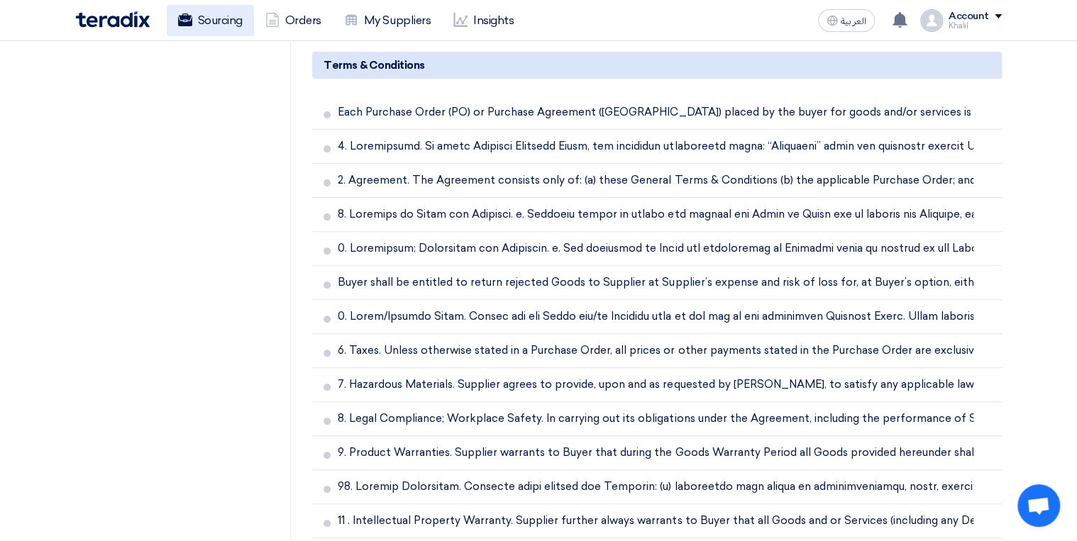
scroll to position [2725, 0]
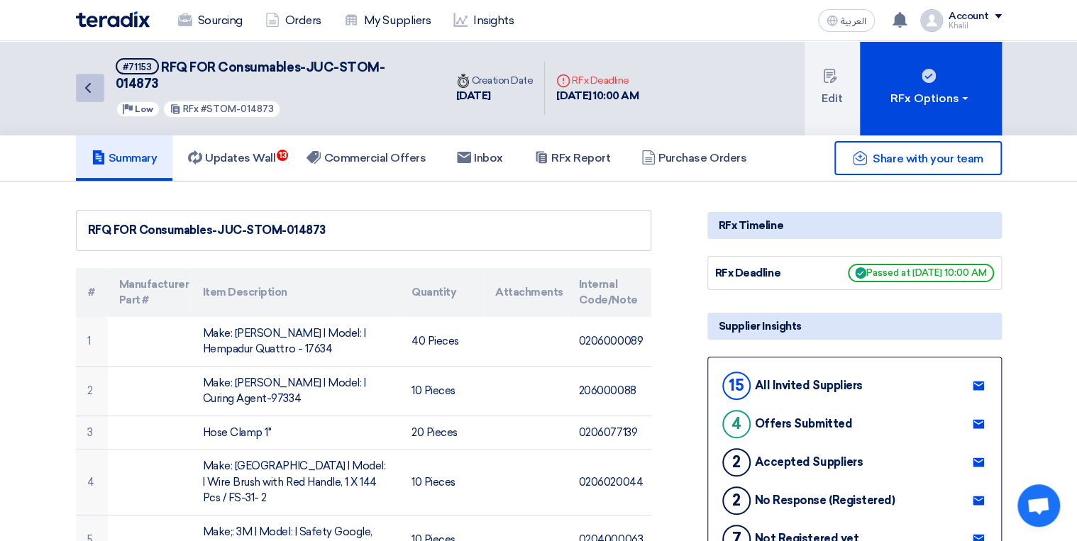
click at [82, 79] on icon "Back" at bounding box center [87, 87] width 17 height 17
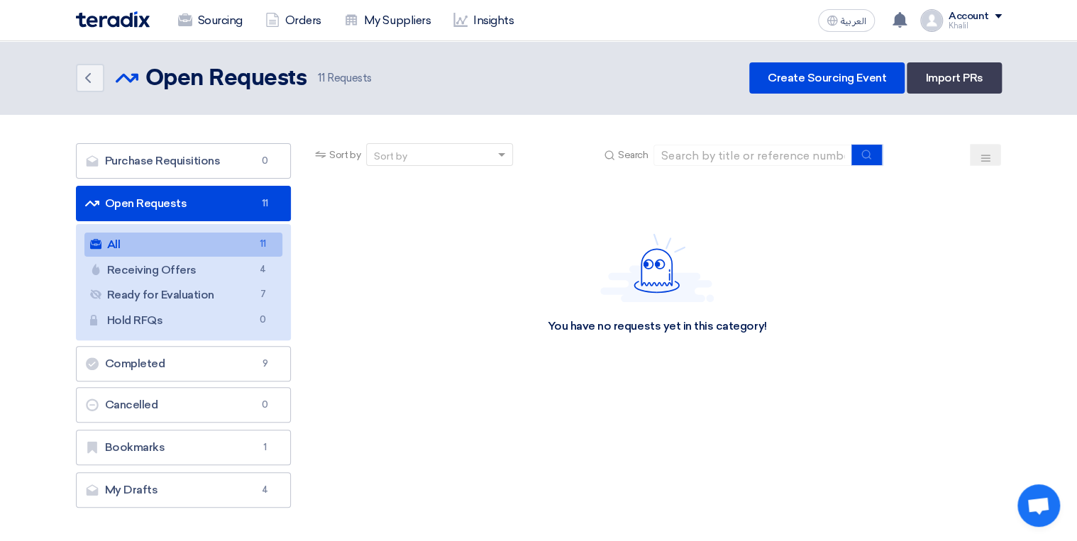
click at [190, 243] on link "All All 11" at bounding box center [183, 245] width 199 height 24
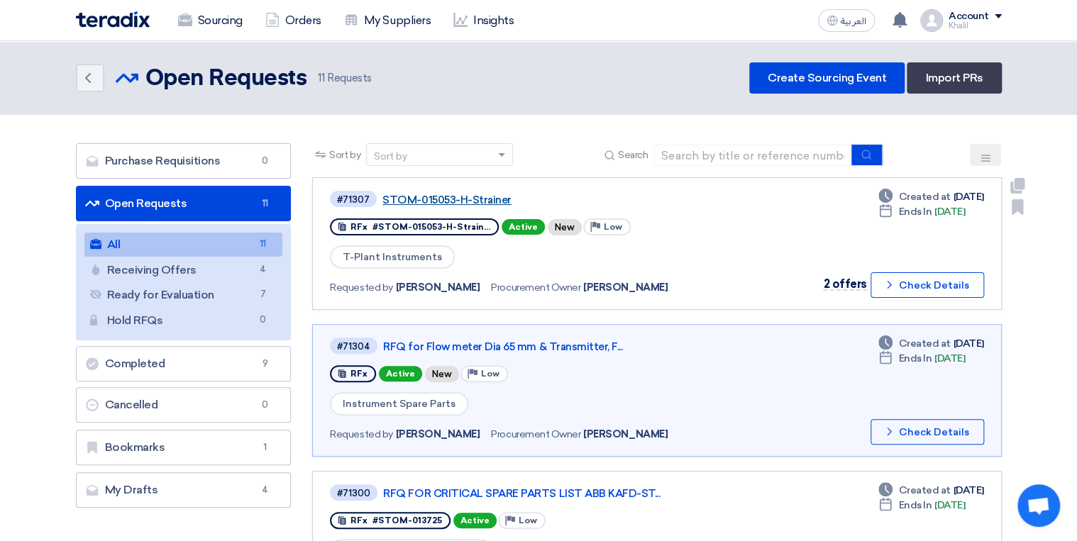
click at [457, 195] on link "STOM-015053-H-Strainer" at bounding box center [559, 200] width 355 height 13
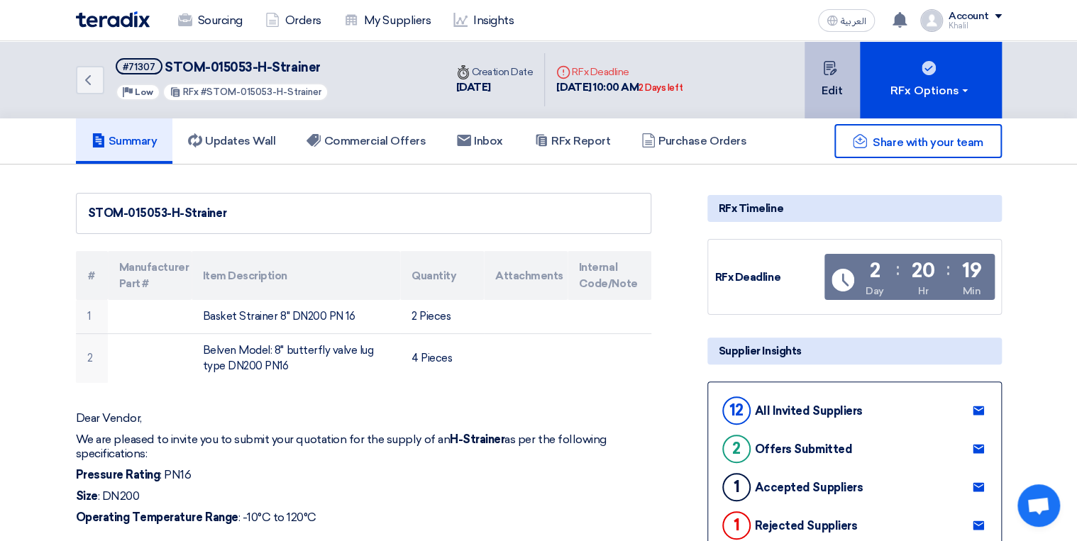
click at [829, 84] on button "Edit" at bounding box center [832, 79] width 55 height 77
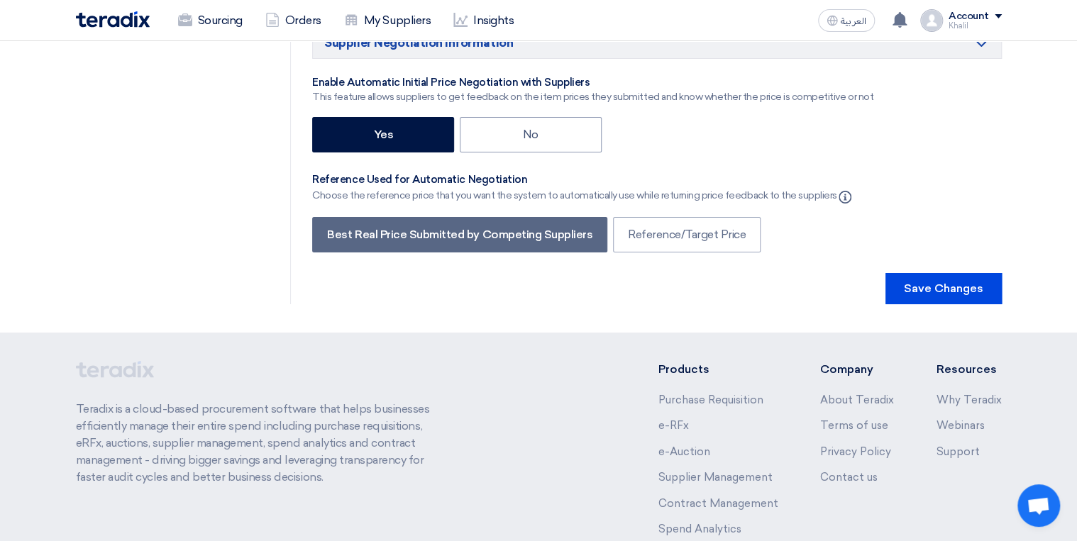
scroll to position [2554, 0]
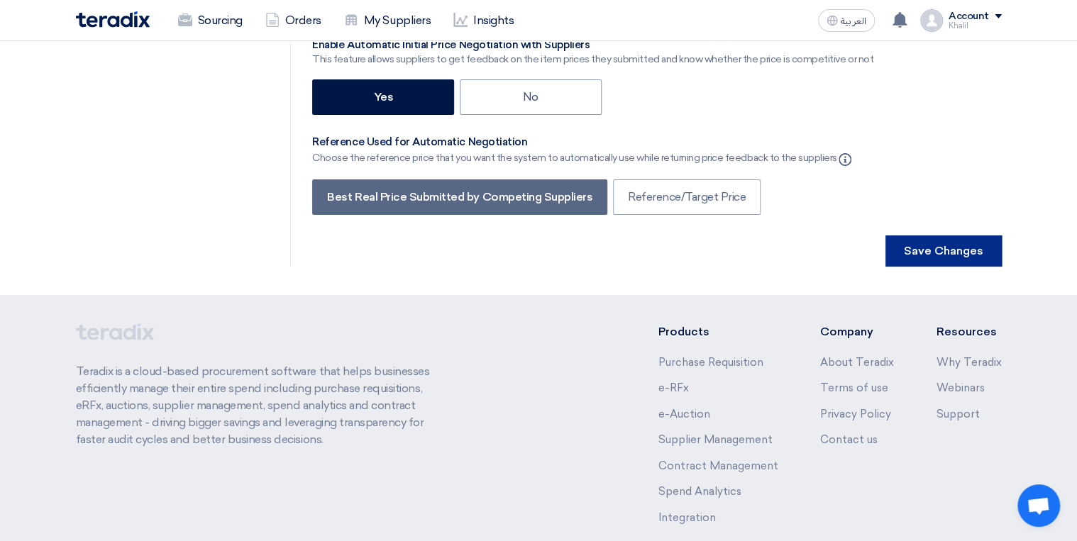
click at [927, 253] on button "Save Changes" at bounding box center [944, 251] width 116 height 31
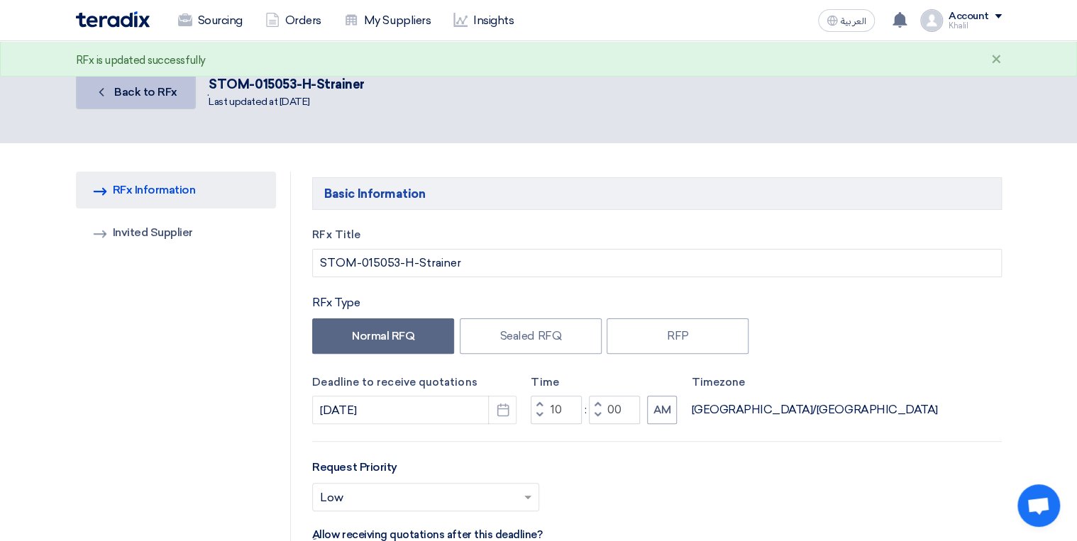
click at [125, 88] on span "Back to RFx" at bounding box center [145, 91] width 63 height 13
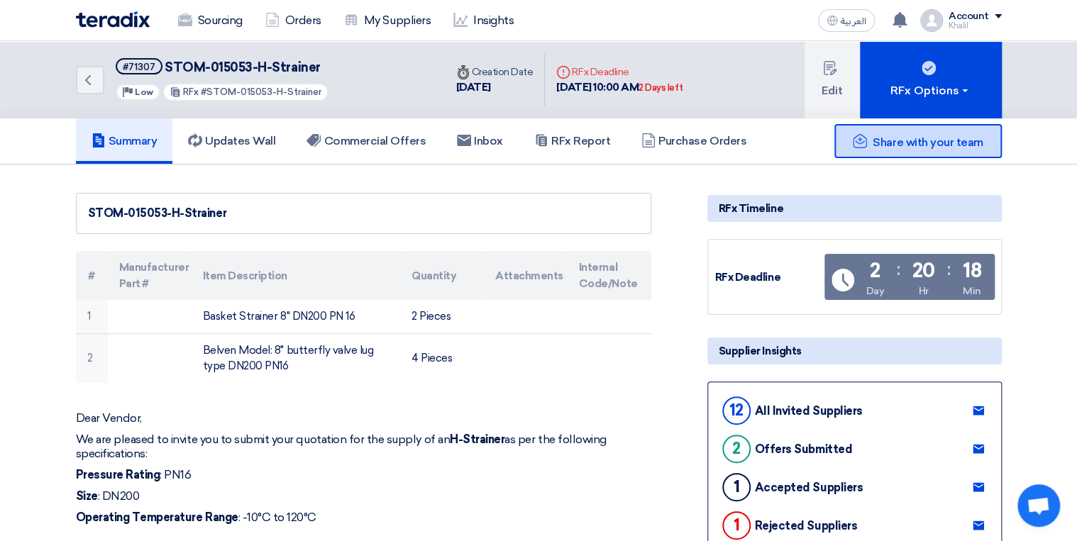
click at [884, 151] on div "Share with your team" at bounding box center [917, 141] width 167 height 34
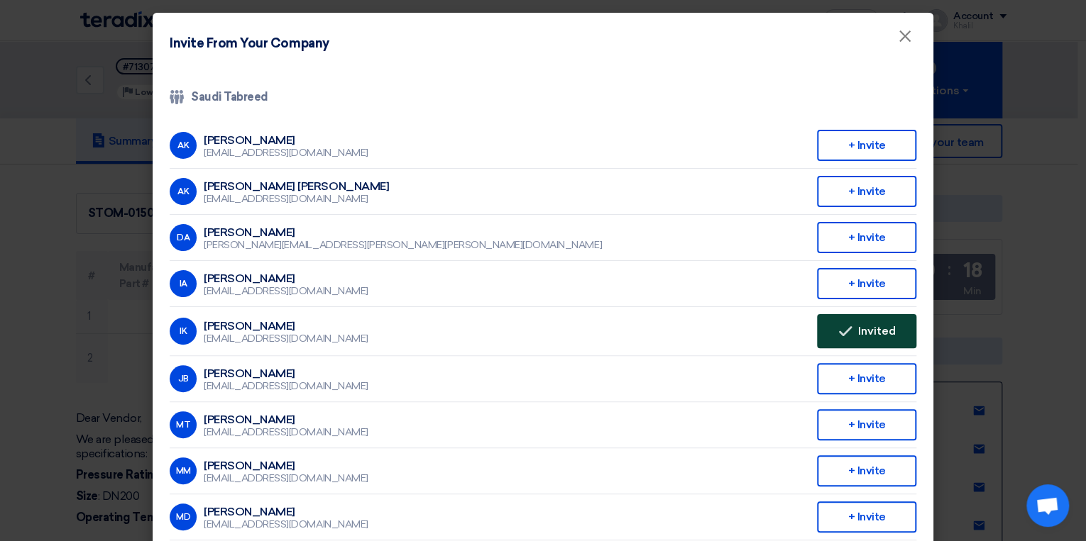
click at [873, 326] on span "Invited" at bounding box center [877, 331] width 38 height 11
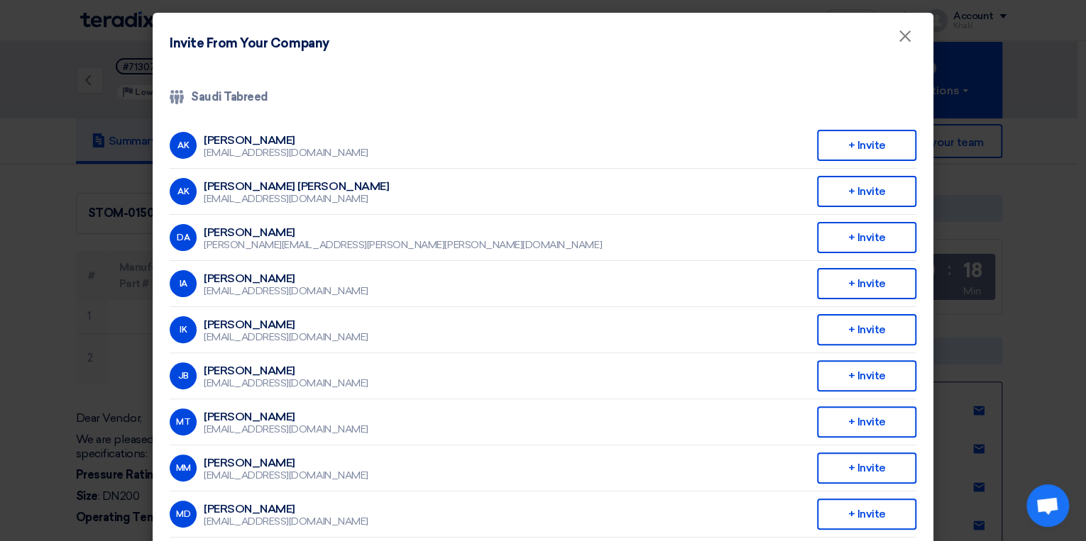
click at [1039, 285] on modal-container "Invite From Your Company × Company Team Saudi Tabreed AK Abdullah Khalid ababta…" at bounding box center [543, 270] width 1086 height 541
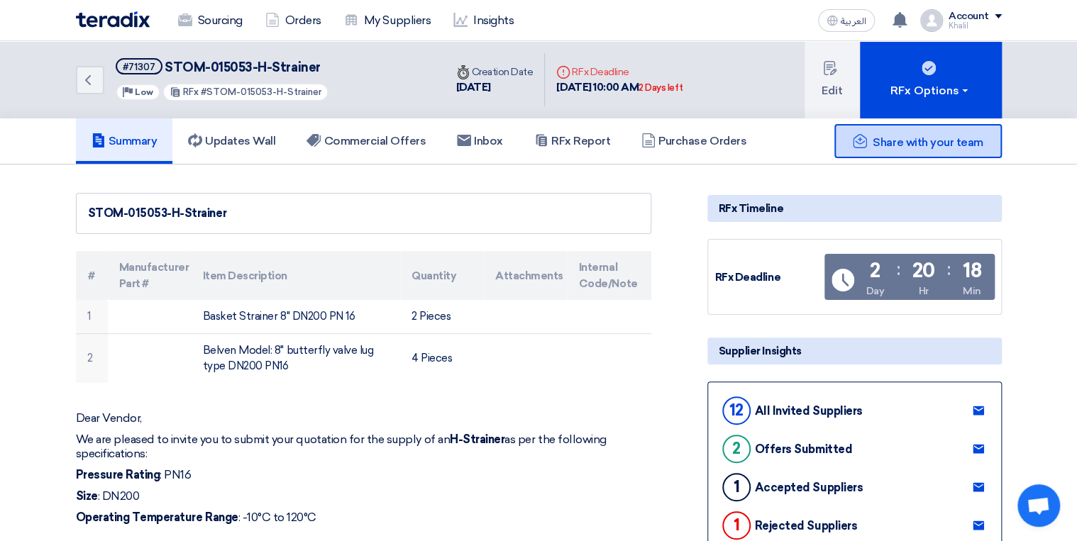
click at [891, 150] on div "Share with your team" at bounding box center [917, 141] width 167 height 34
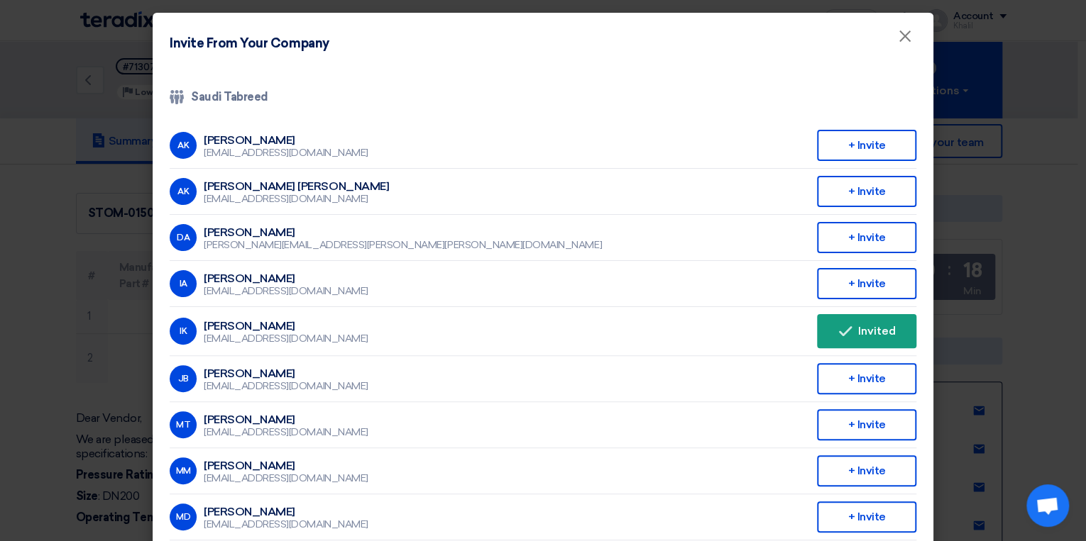
click at [1022, 319] on modal-container "Invite From Your Company × Company Team Saudi Tabreed AK Abdullah Khalid ababta…" at bounding box center [543, 270] width 1086 height 541
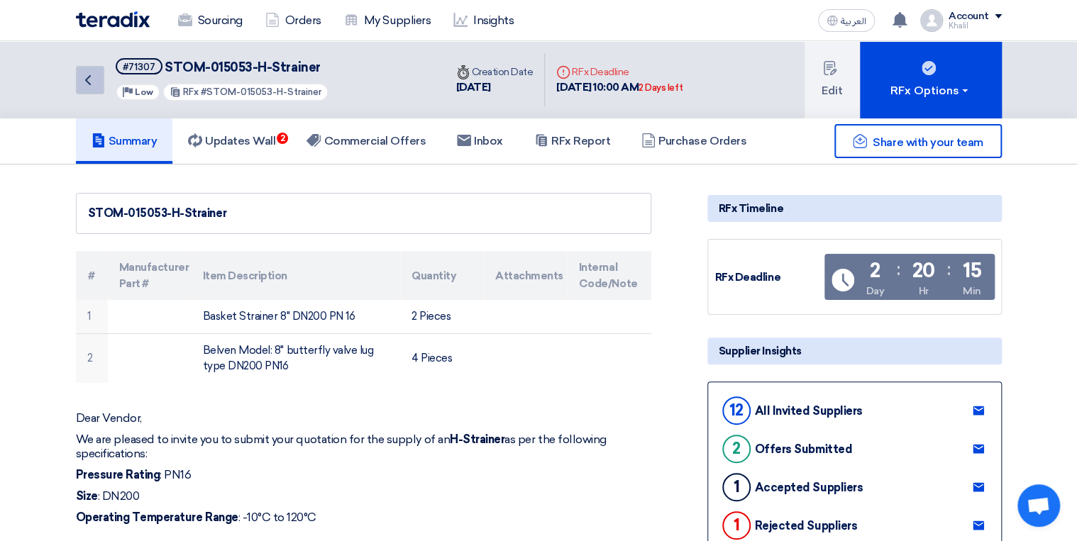
click at [75, 82] on div "Back #71307 STOM-015053-H-Strainer Priority Low RFx #STOM-015053-H-Strainer Tim…" at bounding box center [538, 79] width 947 height 77
click at [87, 82] on icon "Back" at bounding box center [87, 80] width 17 height 17
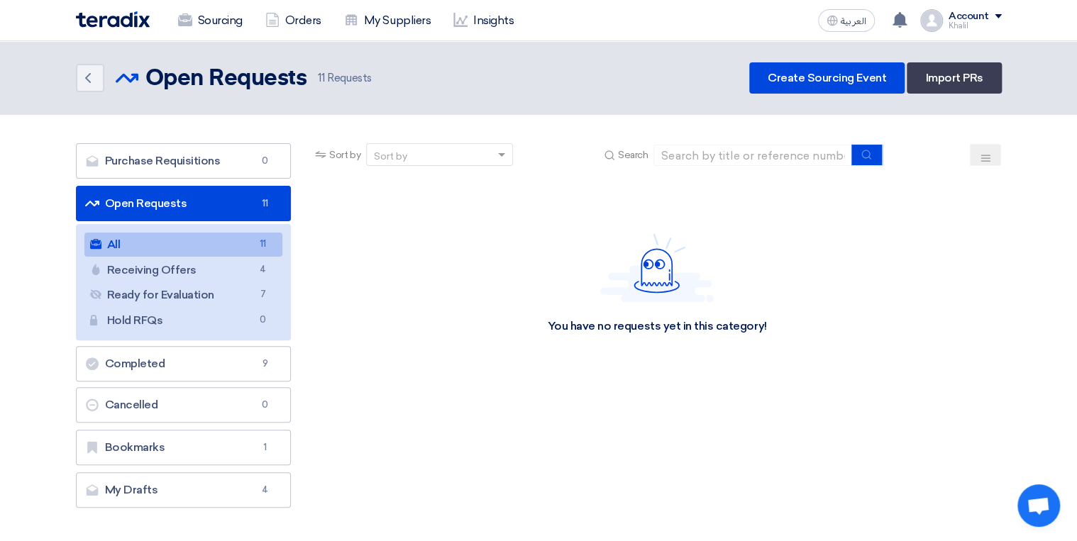
click at [209, 245] on link "All All 11" at bounding box center [183, 245] width 199 height 24
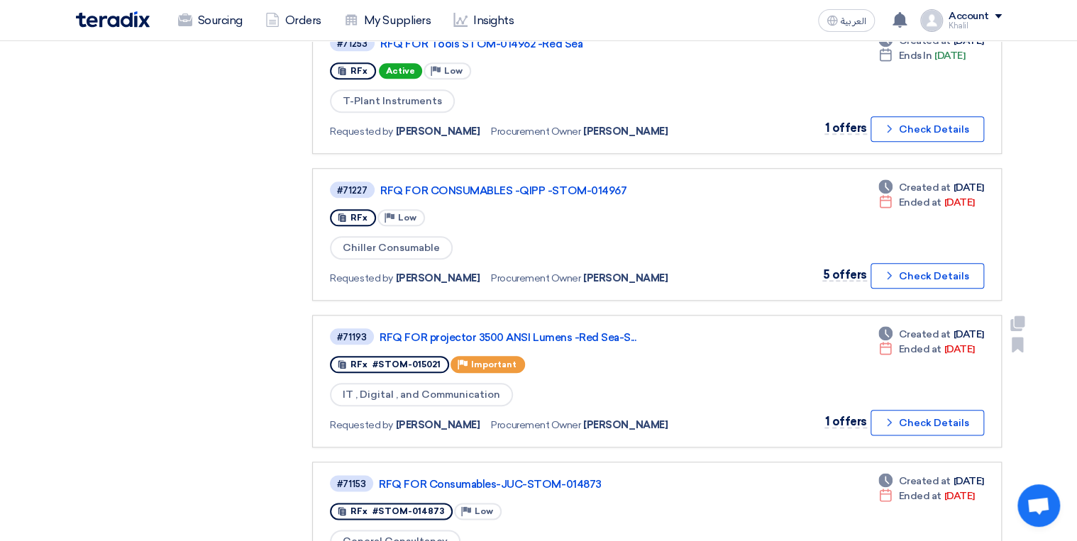
scroll to position [624, 0]
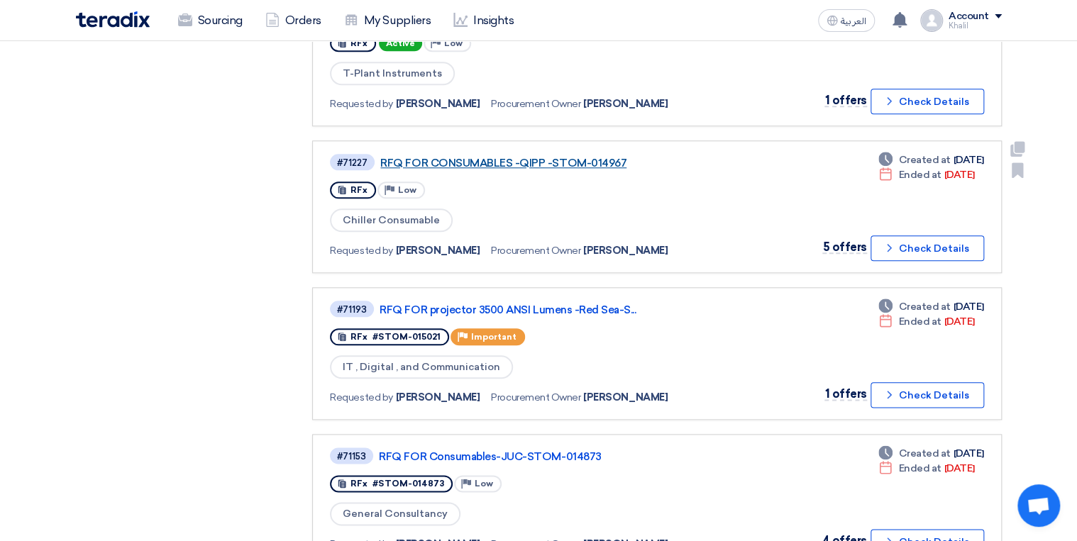
click at [485, 157] on link "RFQ FOR CONSUMABLES -QIPP -STOM-014967" at bounding box center [557, 163] width 355 height 13
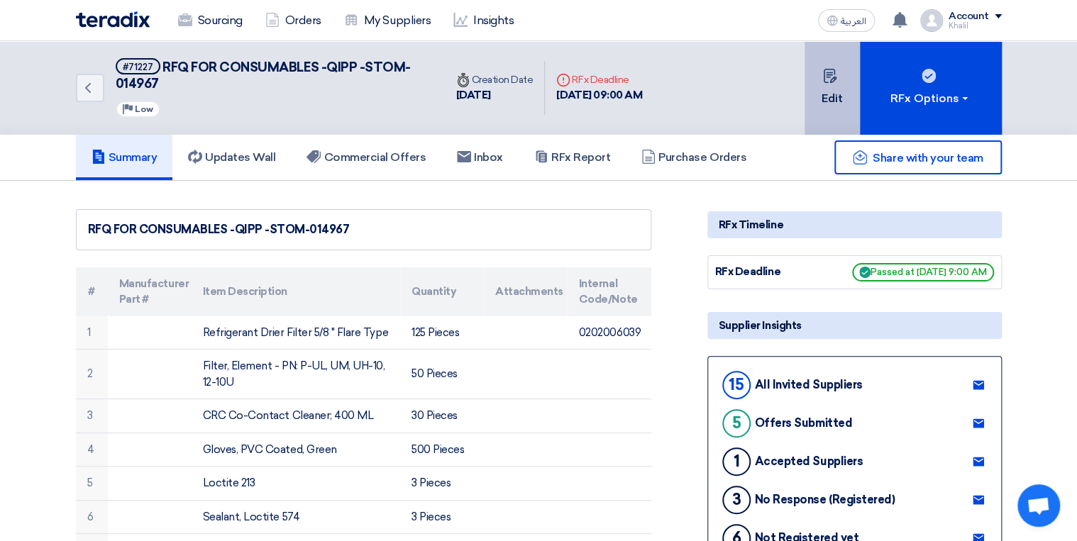
click at [830, 111] on button "Edit" at bounding box center [832, 88] width 55 height 94
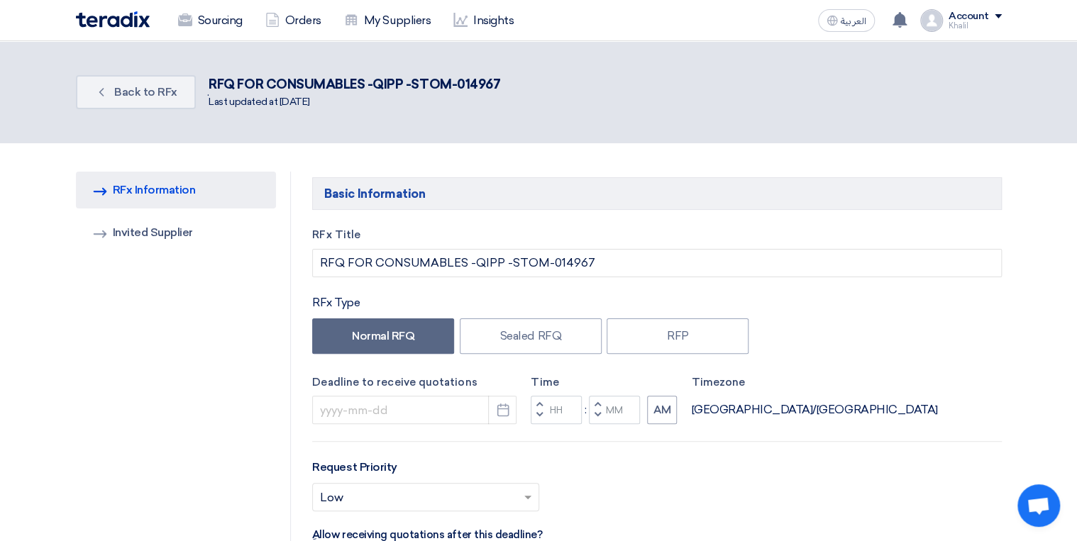
type input "[DATE]"
type input "09"
type input "00"
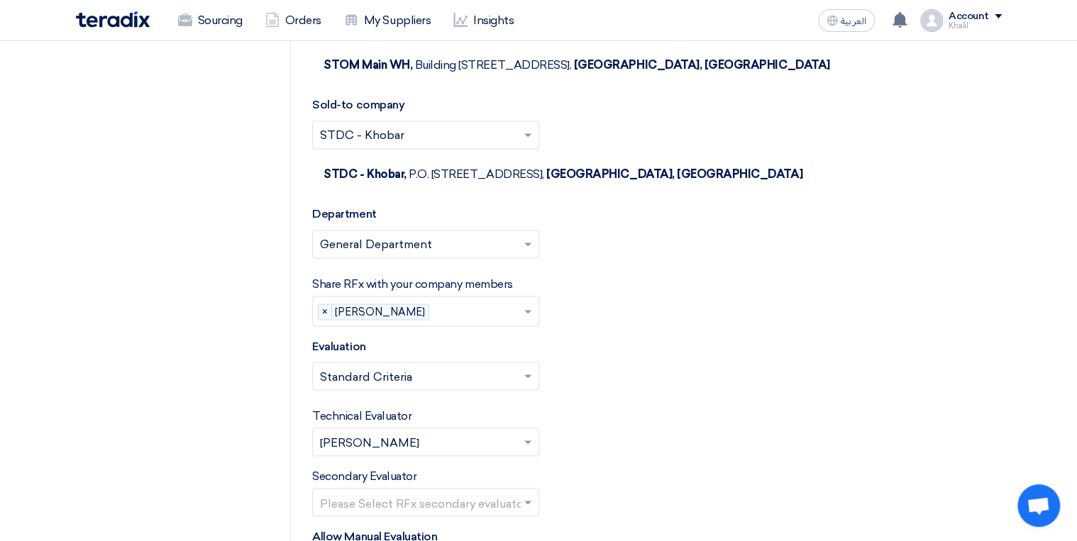
scroll to position [6471, 0]
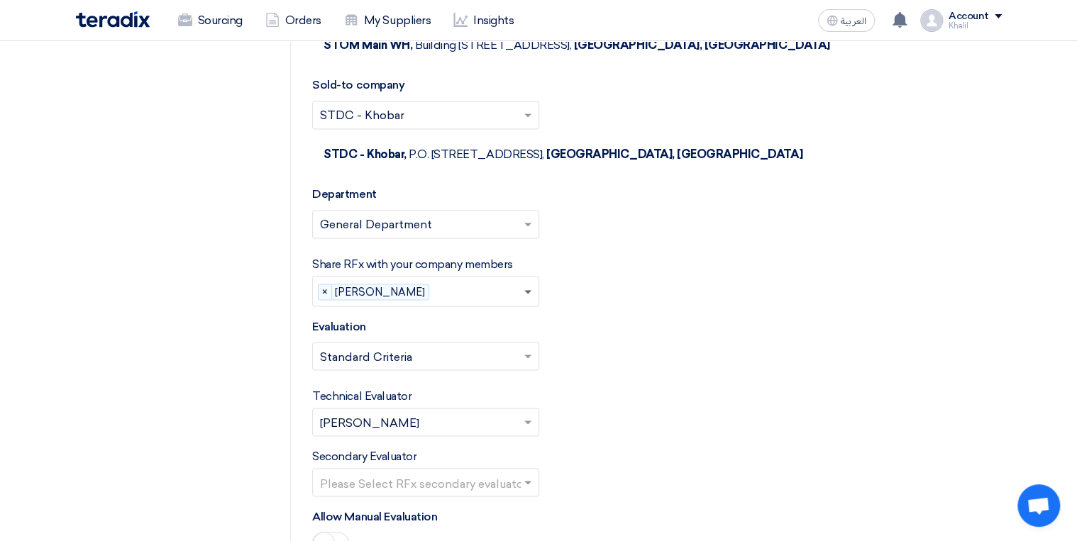
click at [526, 290] on span at bounding box center [527, 292] width 7 height 5
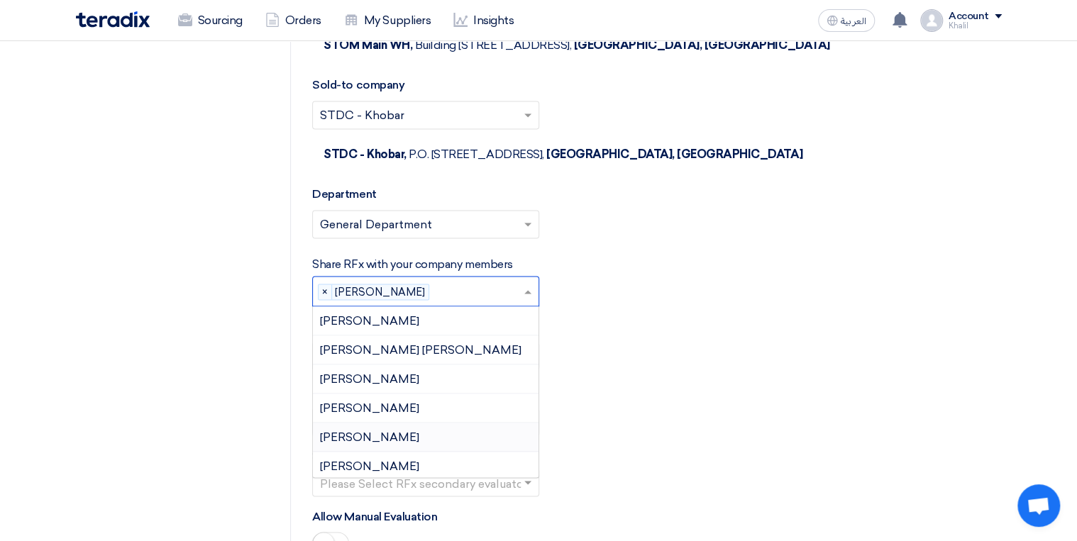
click at [440, 423] on div "Injaz Khan" at bounding box center [426, 437] width 226 height 29
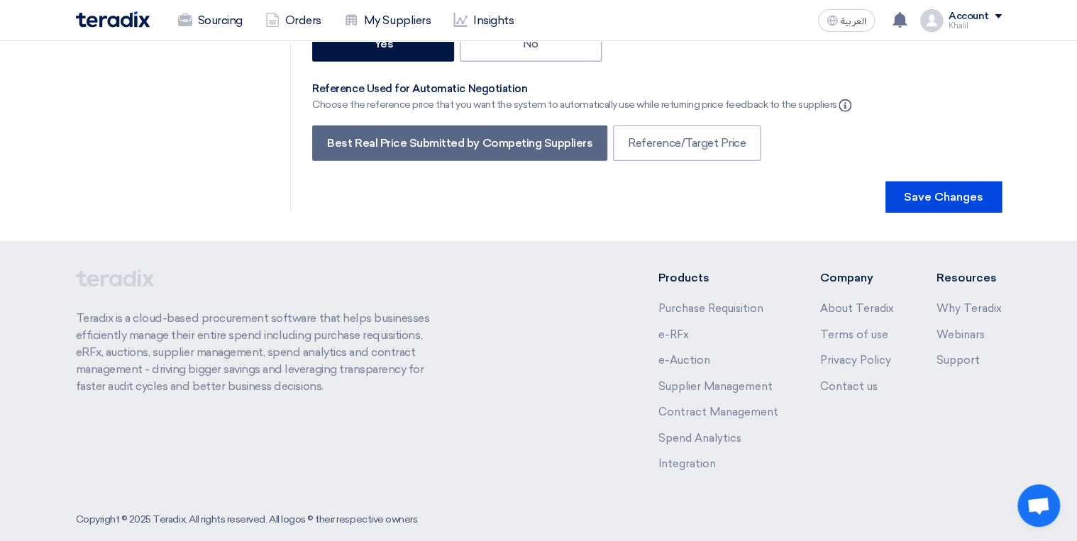
scroll to position [7345, 0]
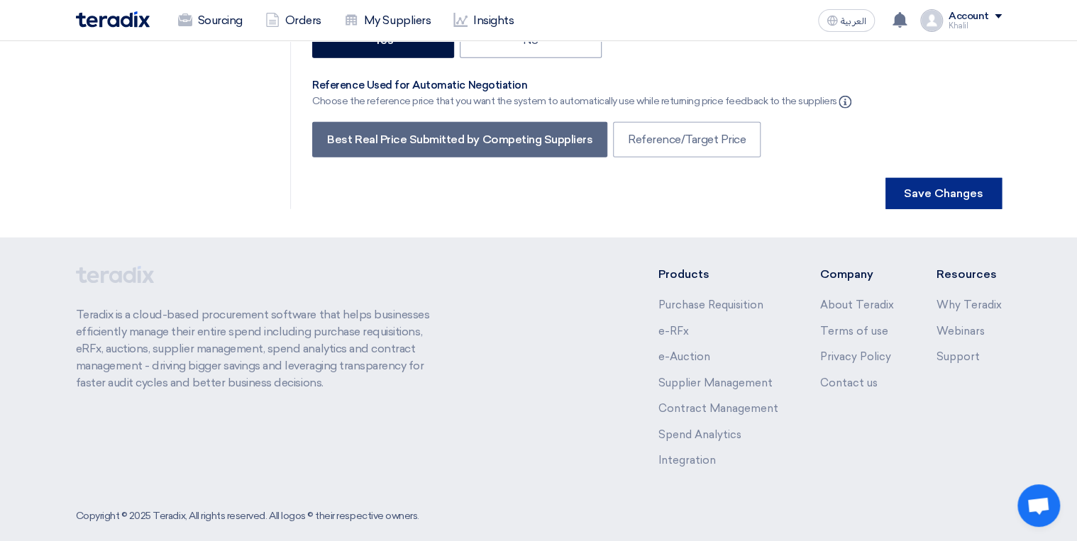
click at [947, 185] on button "Save Changes" at bounding box center [944, 193] width 116 height 31
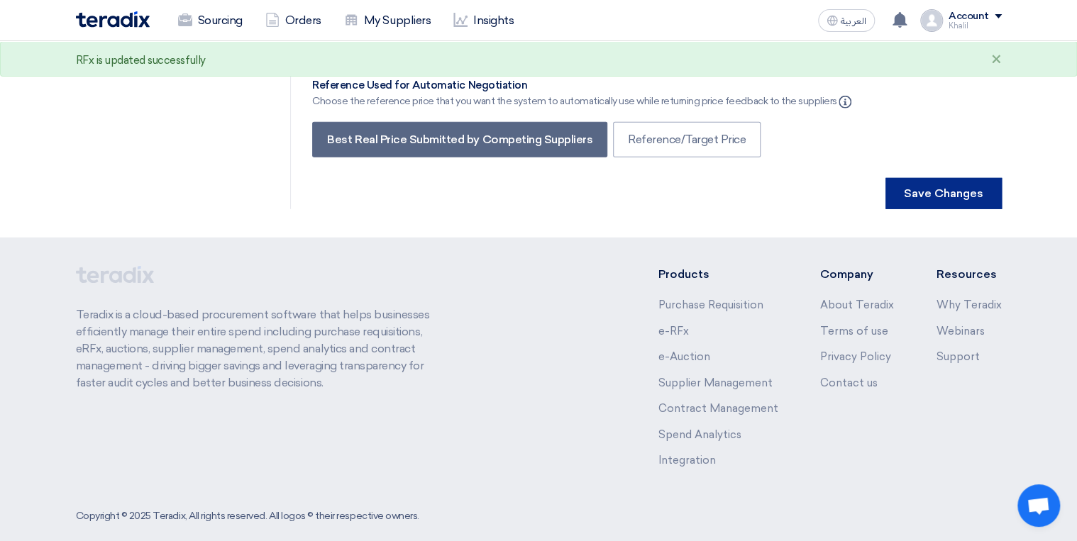
click at [968, 180] on button "Save Changes" at bounding box center [944, 193] width 116 height 31
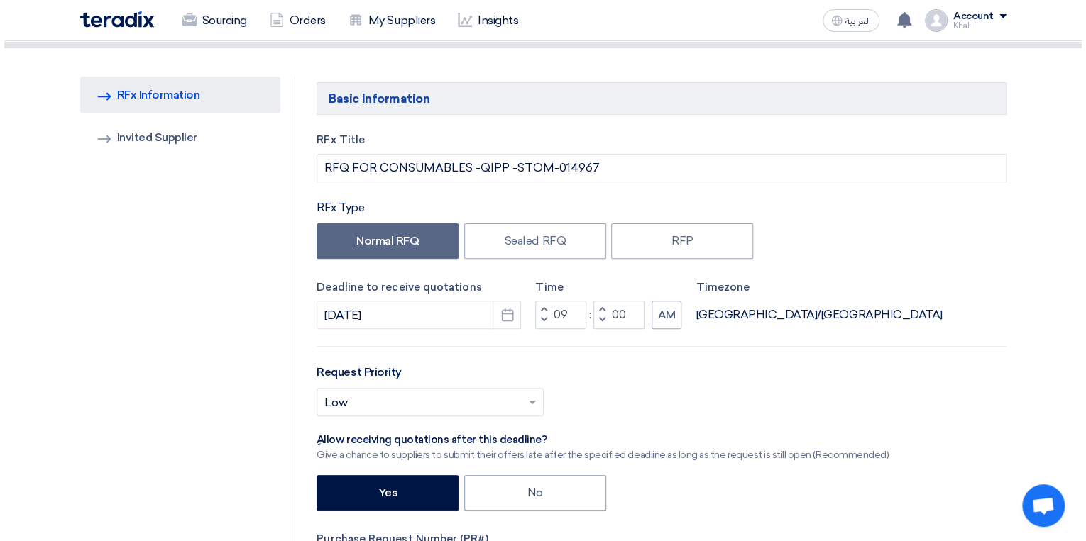
scroll to position [0, 0]
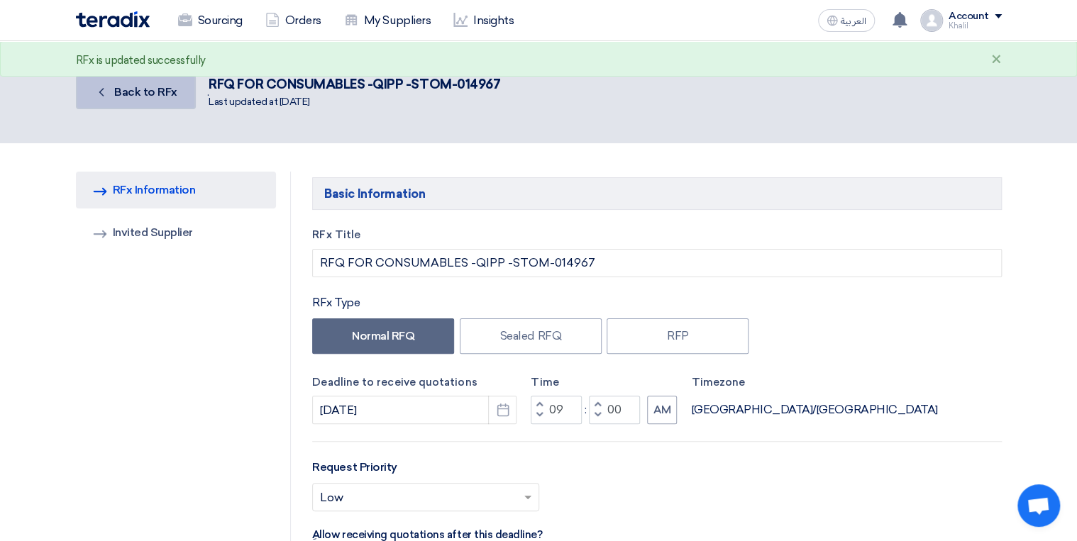
click at [114, 87] on span "Back to RFx" at bounding box center [145, 91] width 63 height 13
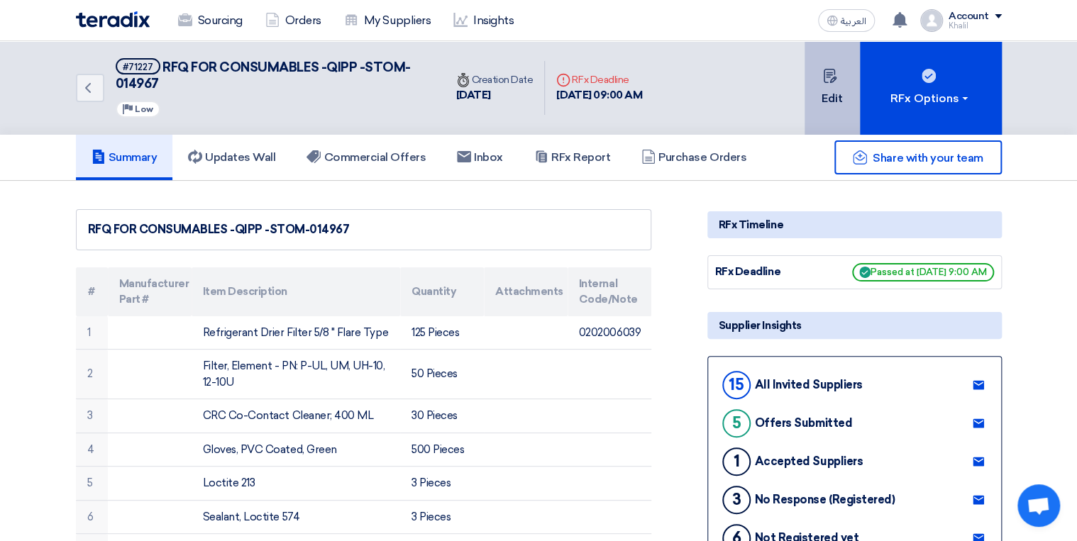
click at [835, 103] on button "Edit" at bounding box center [832, 88] width 55 height 94
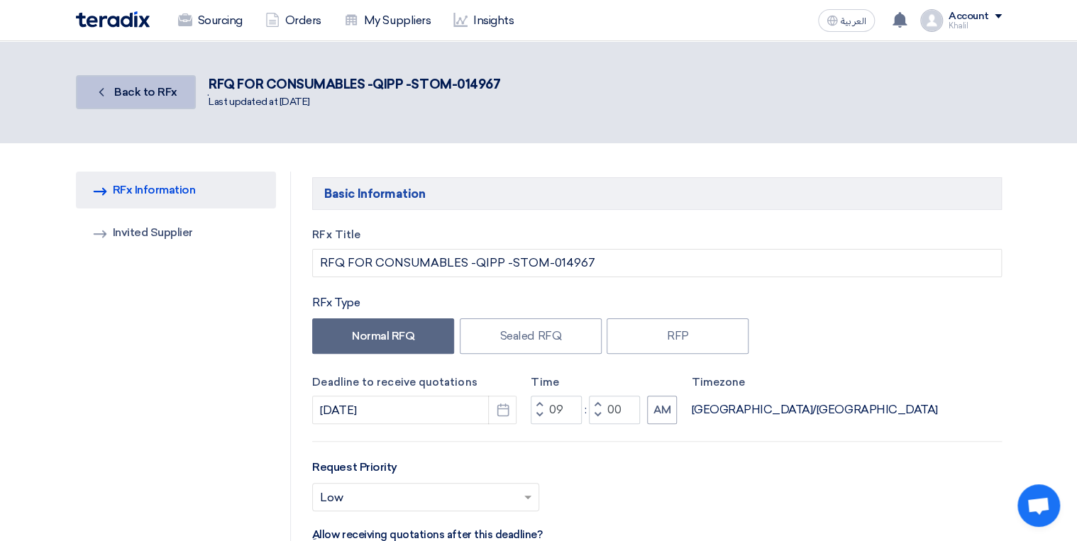
click at [140, 94] on span "Back to RFx" at bounding box center [145, 91] width 63 height 13
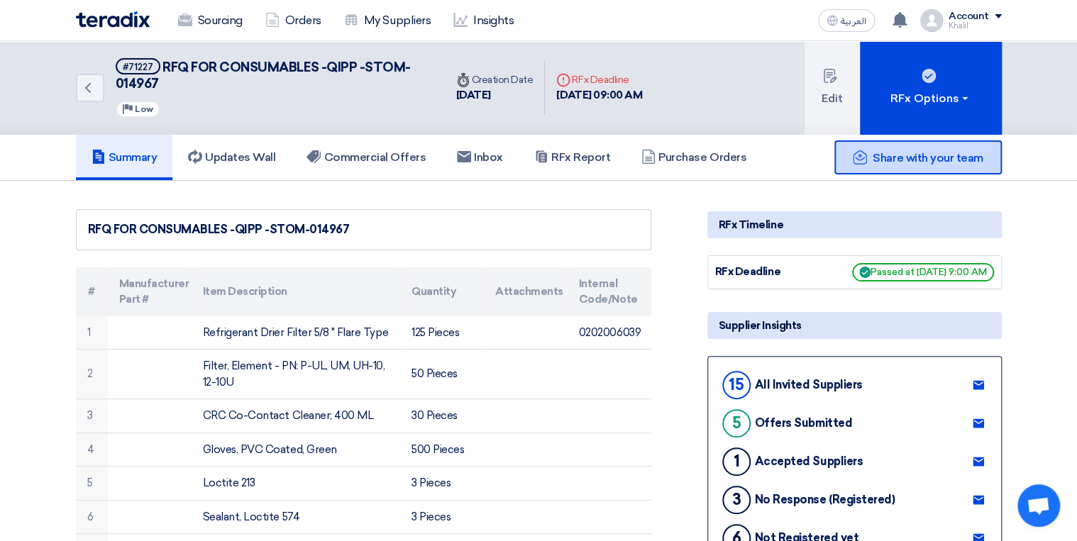
click at [924, 158] on span "Share with your team" at bounding box center [928, 157] width 110 height 13
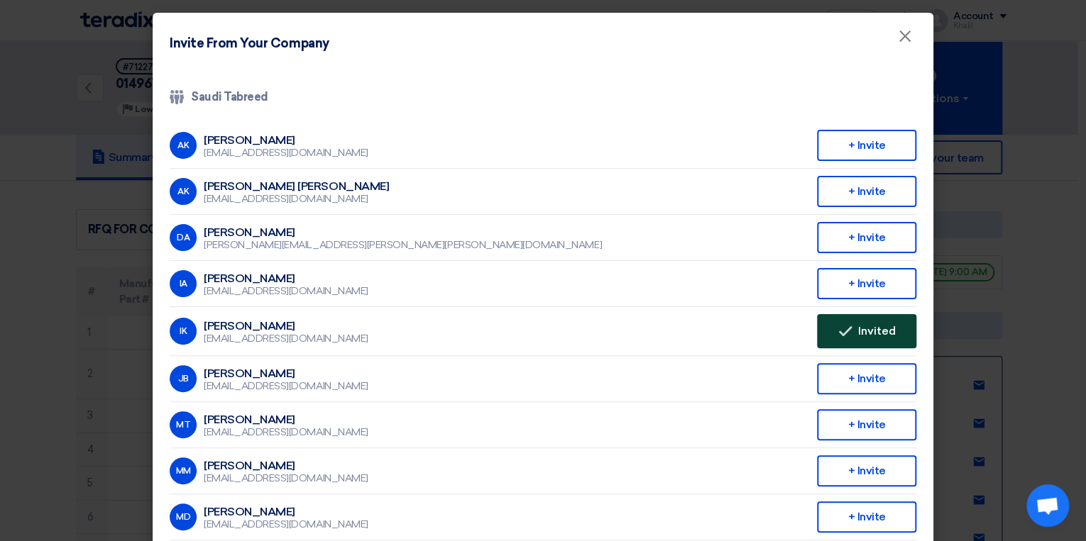
click at [847, 329] on button "Invited Invited" at bounding box center [866, 331] width 99 height 34
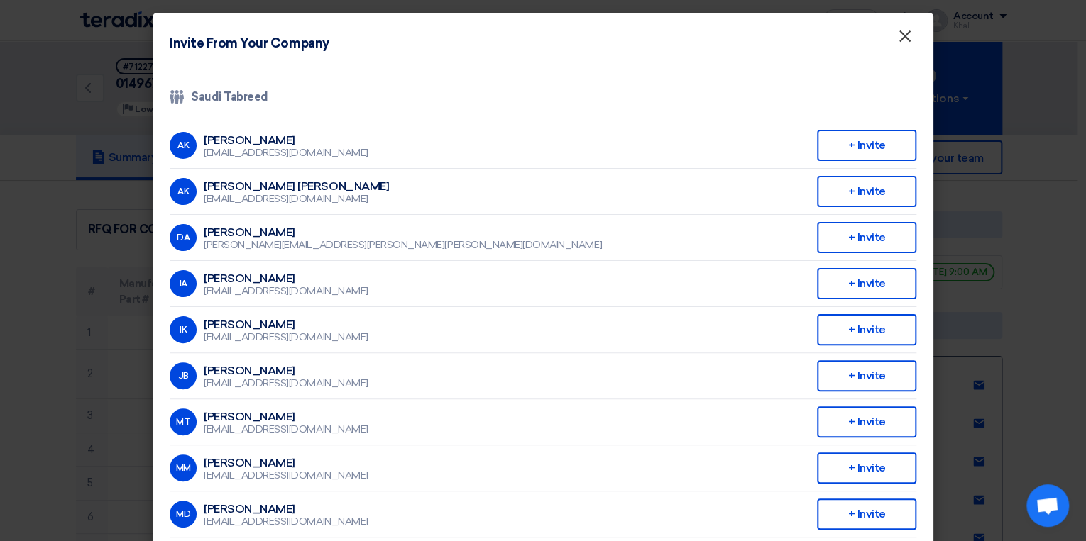
click at [903, 41] on span "×" at bounding box center [905, 40] width 14 height 28
